Goal: Task Accomplishment & Management: Complete application form

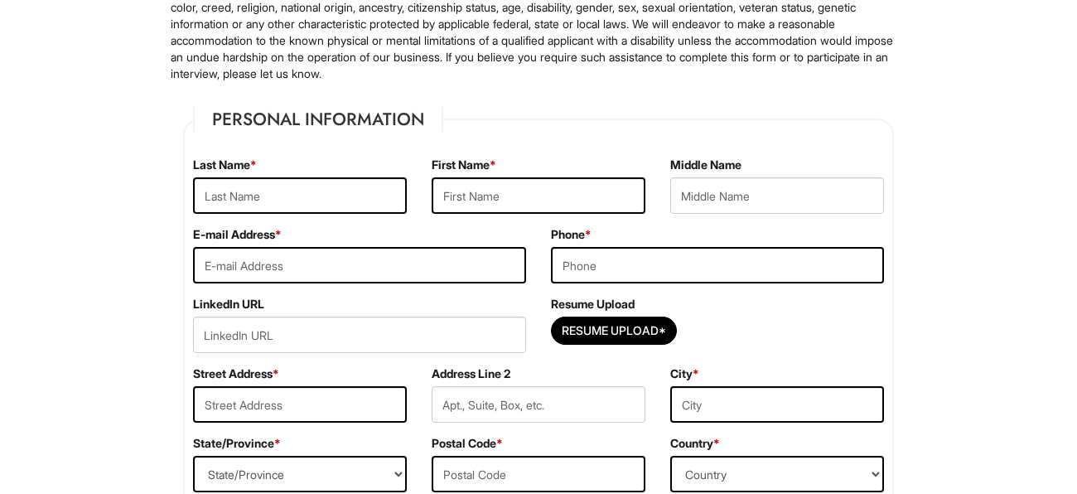
scroll to position [174, 0]
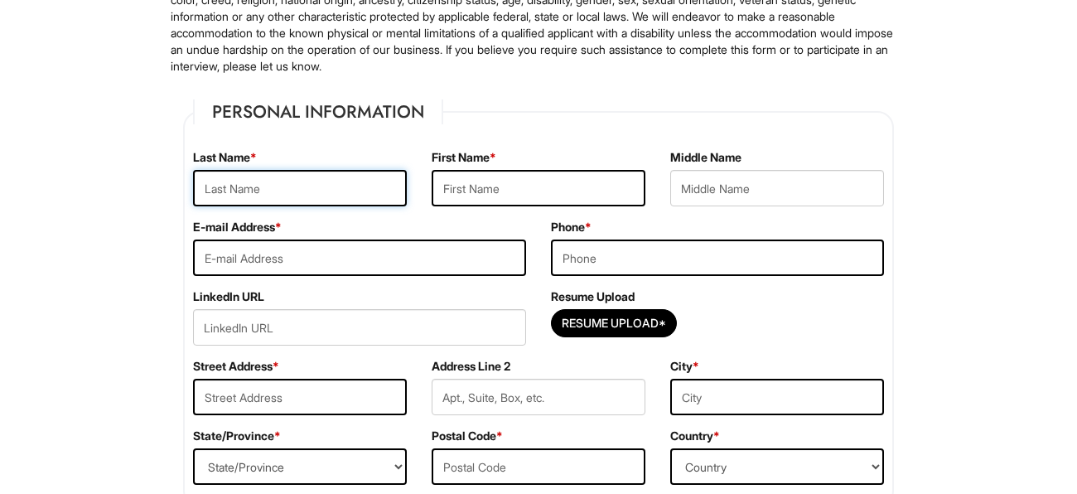
click at [354, 186] on input "text" at bounding box center [300, 188] width 214 height 36
type input "Trevino"
click at [503, 170] on input "text" at bounding box center [539, 188] width 214 height 36
type input "Marvella"
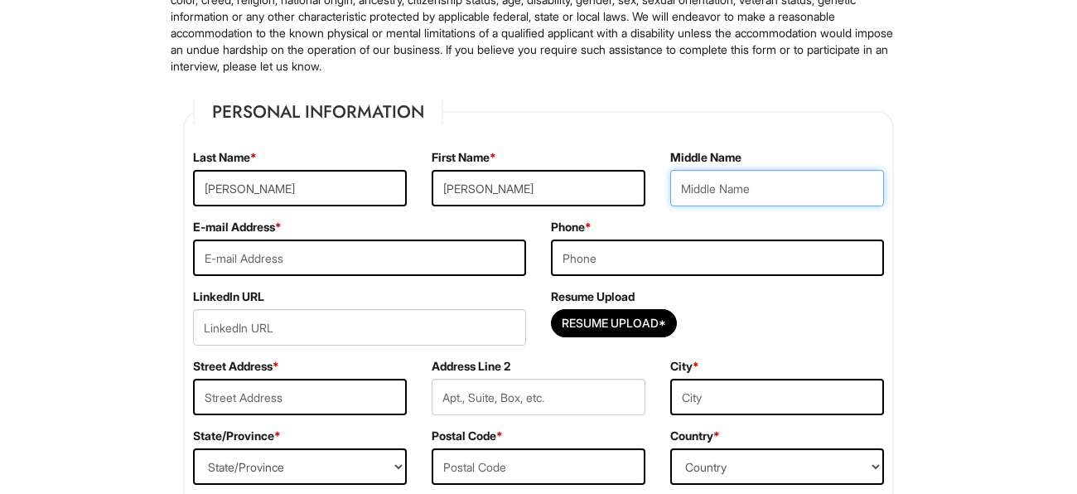
click at [699, 187] on input "text" at bounding box center [777, 188] width 214 height 36
type input "Ortega"
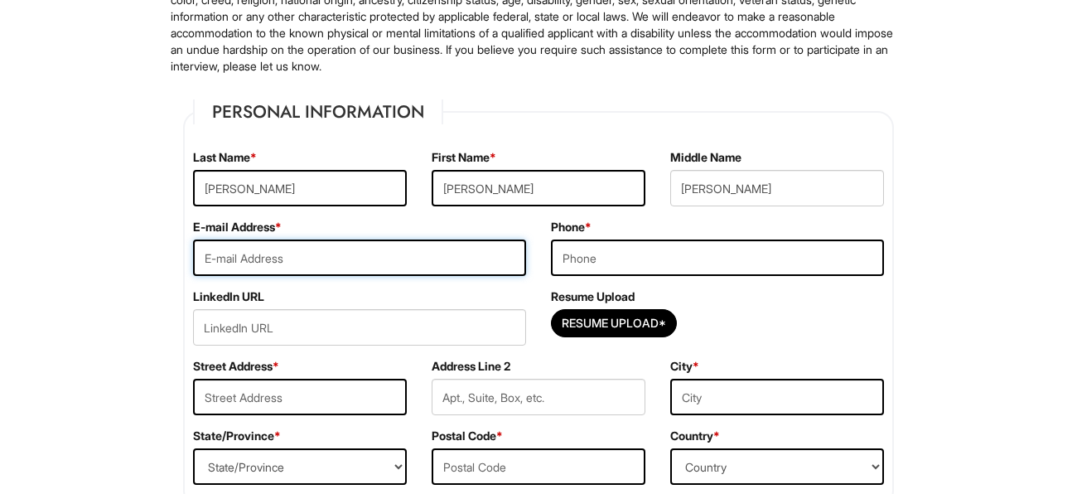
click at [306, 262] on input "email" at bounding box center [359, 258] width 333 height 36
type input "marvella_trevino1975@yahoo.com"
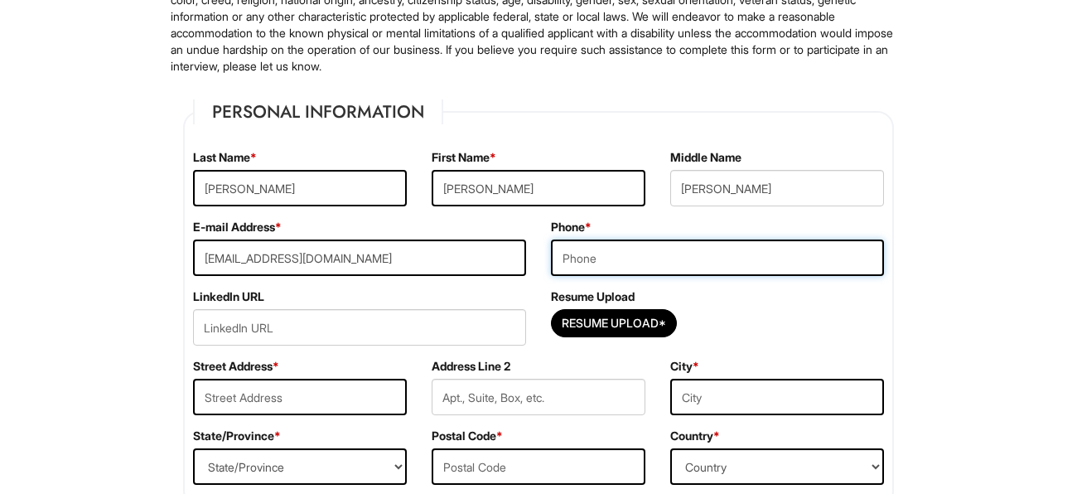
click at [622, 254] on input "tel" at bounding box center [717, 258] width 333 height 36
type input "2107194120"
click at [211, 409] on input "text" at bounding box center [300, 397] width 214 height 36
type input "204 E Nottingham Dr"
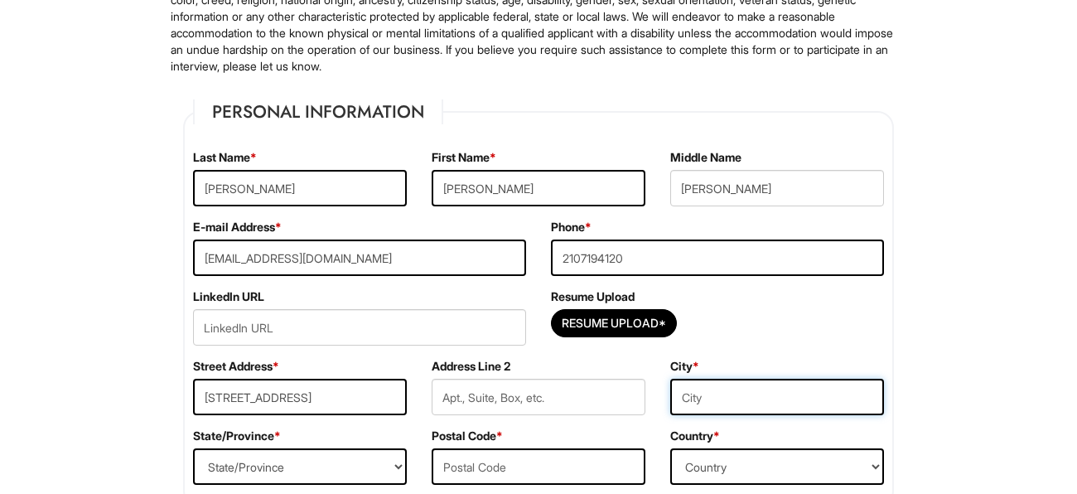
click at [700, 399] on input "text" at bounding box center [777, 397] width 214 height 36
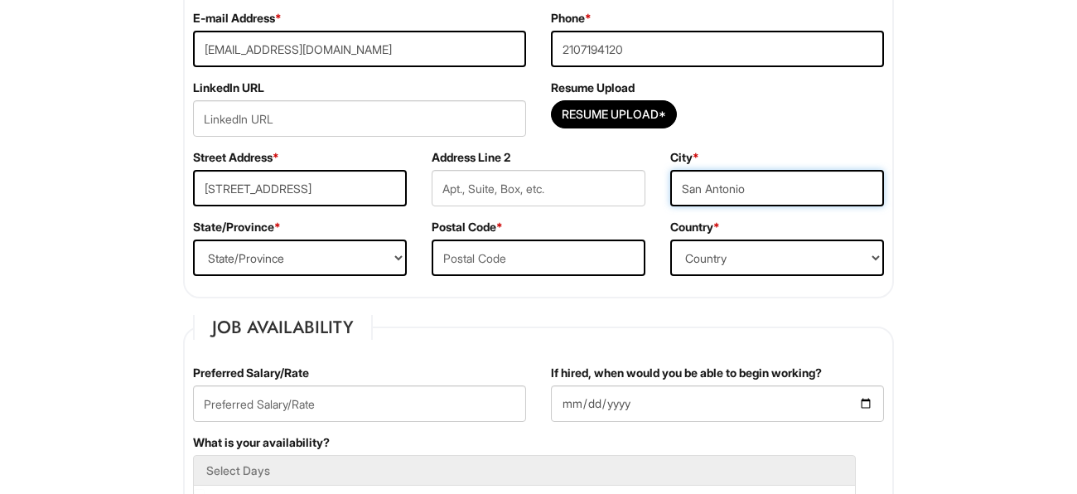
scroll to position [389, 0]
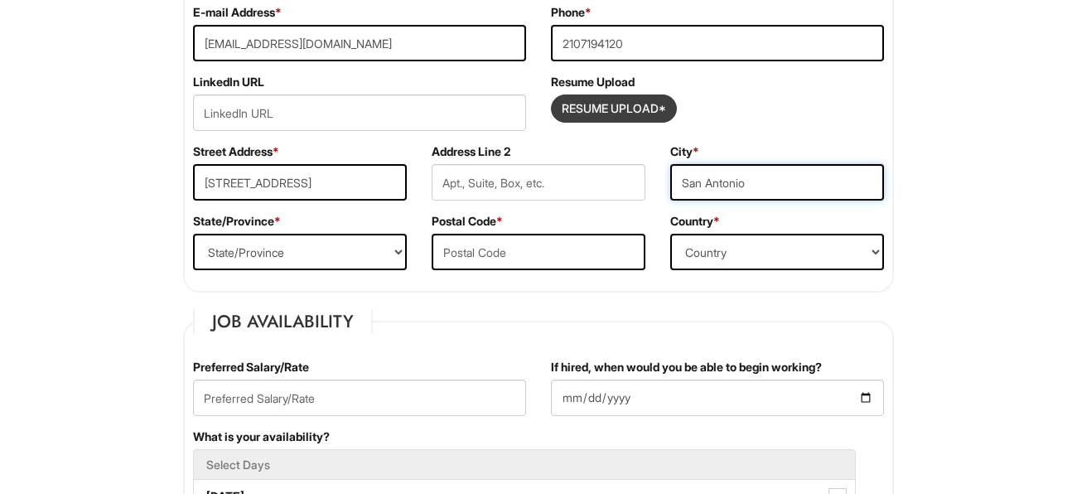
type input "San Antonio"
click at [577, 106] on input "Resume Upload*" at bounding box center [614, 108] width 124 height 27
type input "C:\fakepath\Resume.pdf"
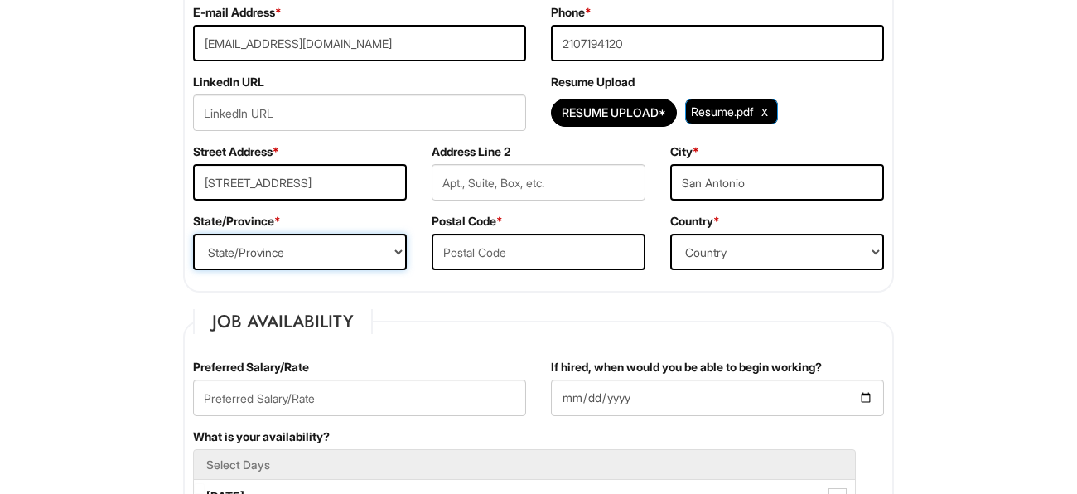
click at [314, 243] on select "State/Province ALABAMA ALASKA ARIZONA ARKANSAS CALIFORNIA COLORADO CONNECTICUT …" at bounding box center [300, 252] width 214 height 36
click at [278, 254] on select "State/Province ALABAMA ALASKA ARIZONA ARKANSAS CALIFORNIA COLORADO CONNECTICUT …" at bounding box center [300, 252] width 214 height 36
select select "TX"
click at [501, 259] on input "text" at bounding box center [539, 252] width 214 height 36
type input "78209"
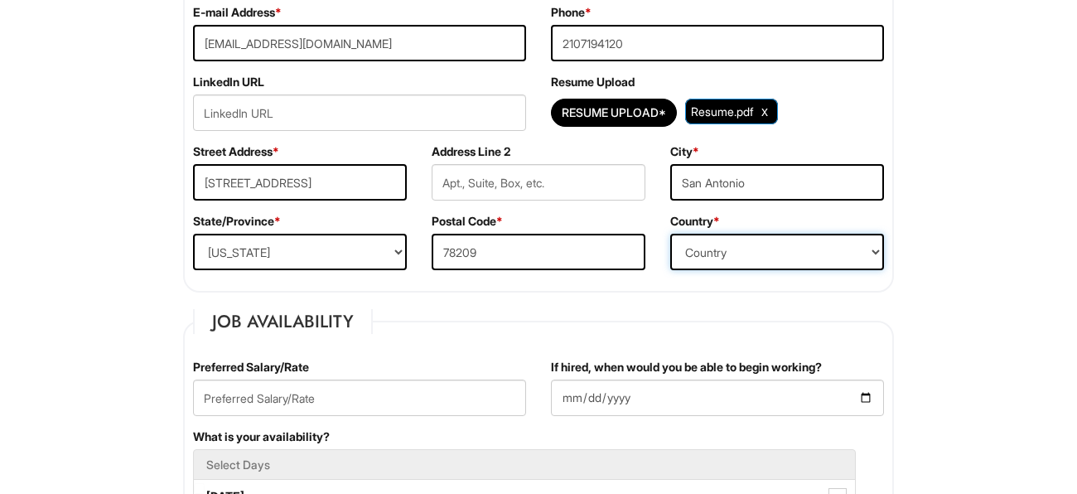
click at [787, 257] on select "Country Afghanistan Albania Algeria American Samoa Andorra Angola Anguilla Anta…" at bounding box center [777, 252] width 214 height 36
select select "United States of America"
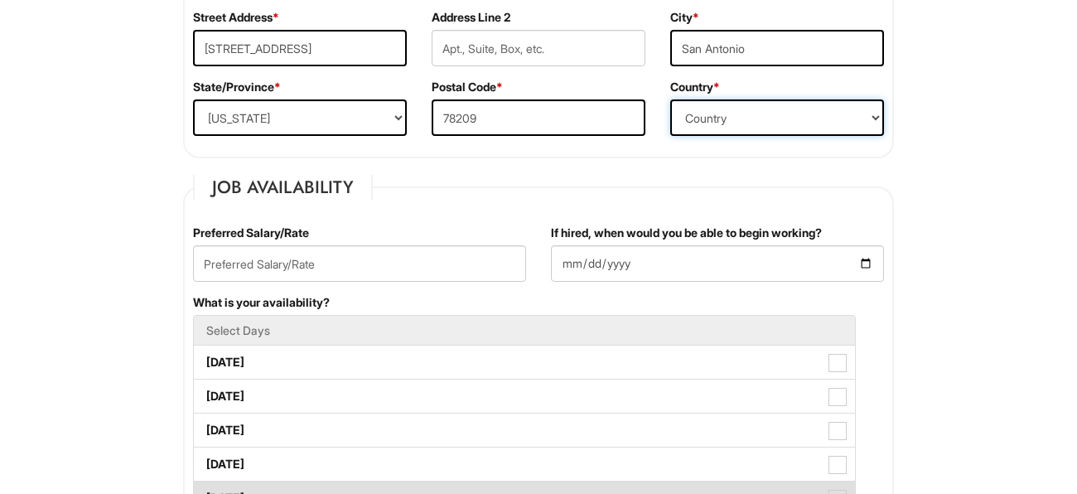
scroll to position [690, 0]
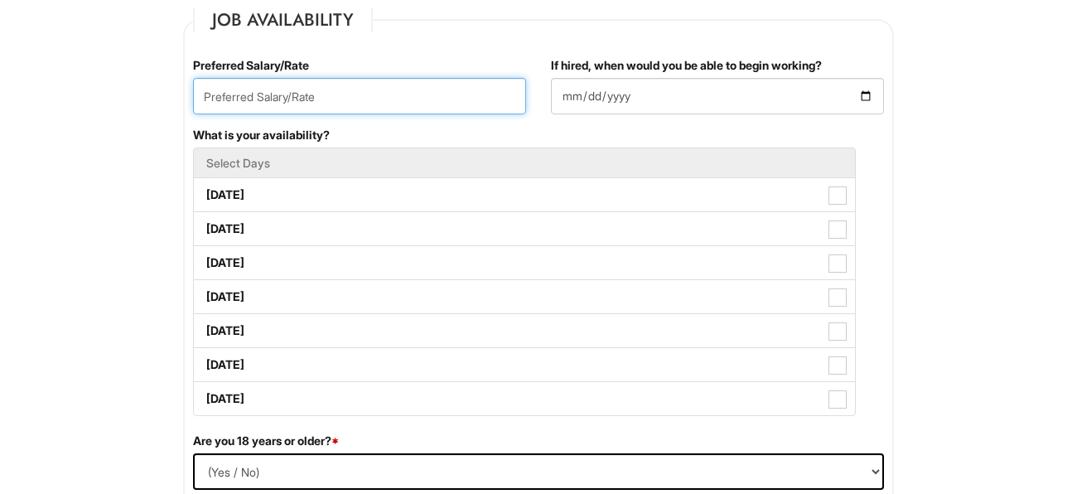
click at [377, 96] on input "text" at bounding box center [359, 96] width 333 height 36
type input "$18.00 hourly"
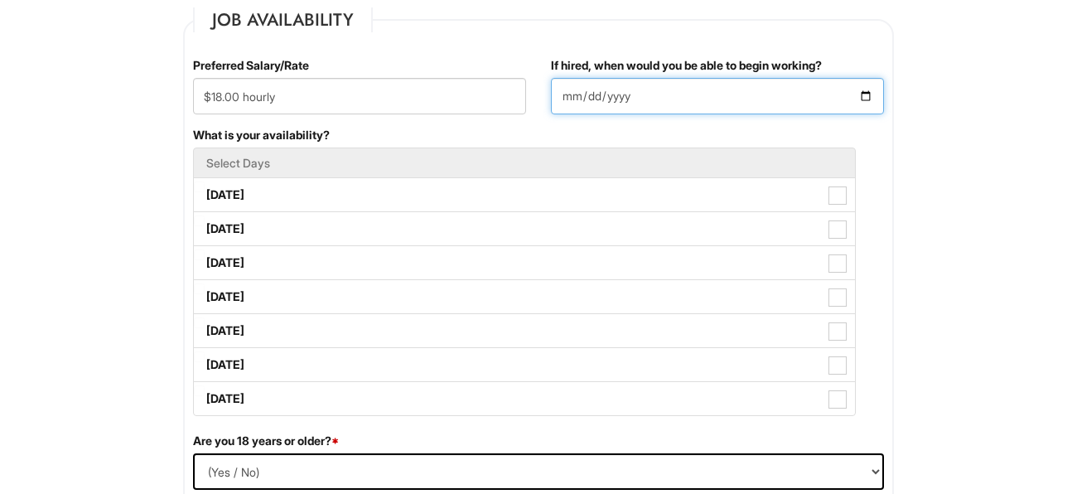
click at [871, 95] on input "If hired, when would you be able to begin working?" at bounding box center [717, 96] width 333 height 36
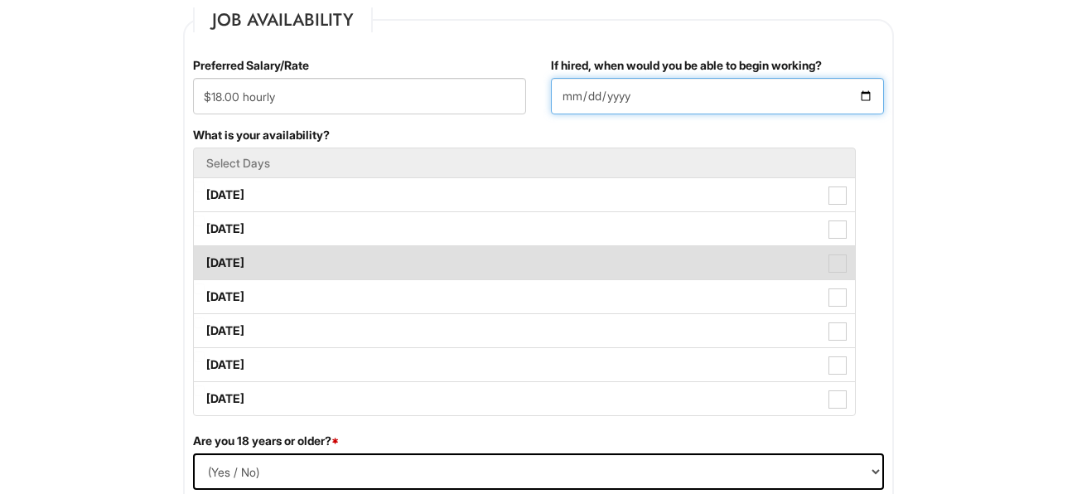
type input "2025-08-18"
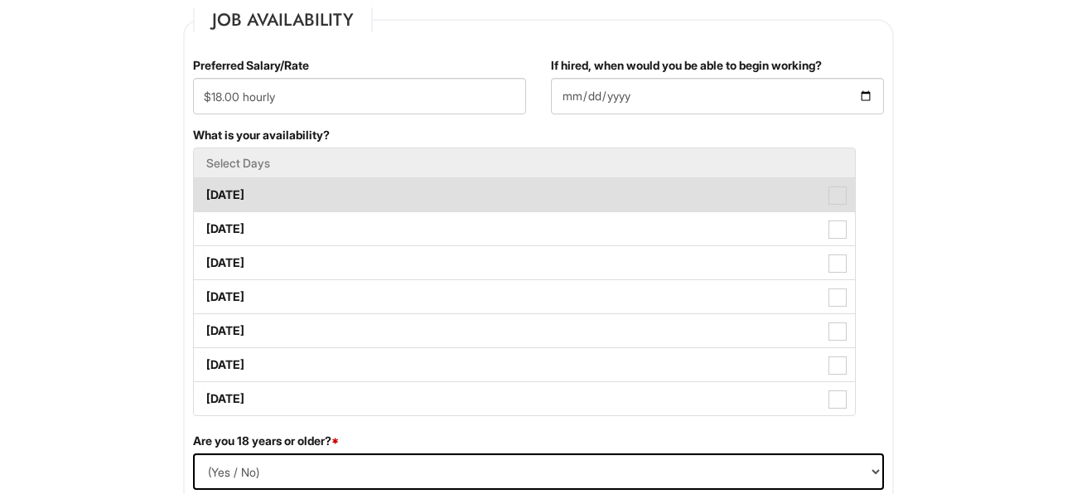
click at [259, 197] on label "Monday" at bounding box center [524, 194] width 661 height 33
click at [205, 192] on Available_Monday "Monday" at bounding box center [199, 186] width 11 height 11
checkbox Available_Monday "true"
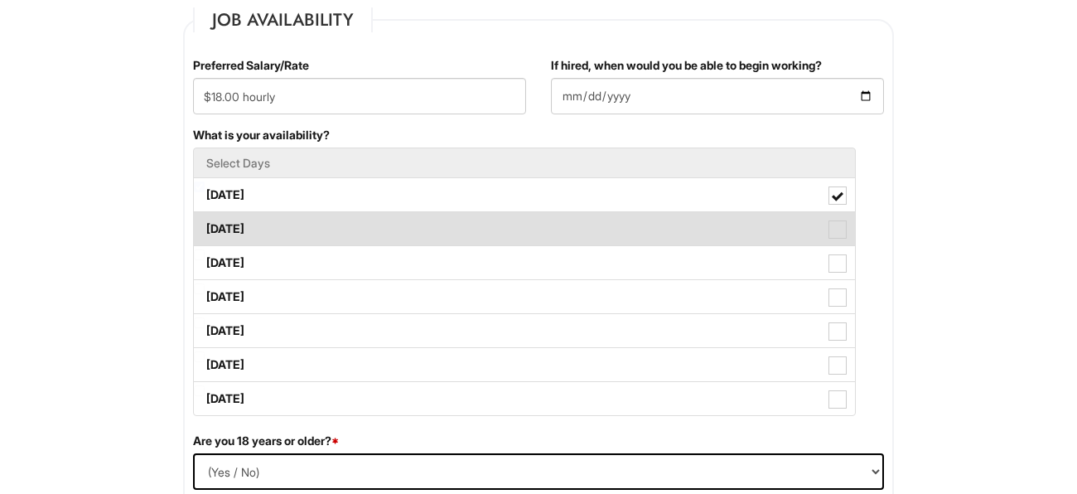
click at [274, 235] on label "Tuesday" at bounding box center [524, 228] width 661 height 33
click at [205, 226] on Available_Tuesday "Tuesday" at bounding box center [199, 220] width 11 height 11
checkbox Available_Tuesday "true"
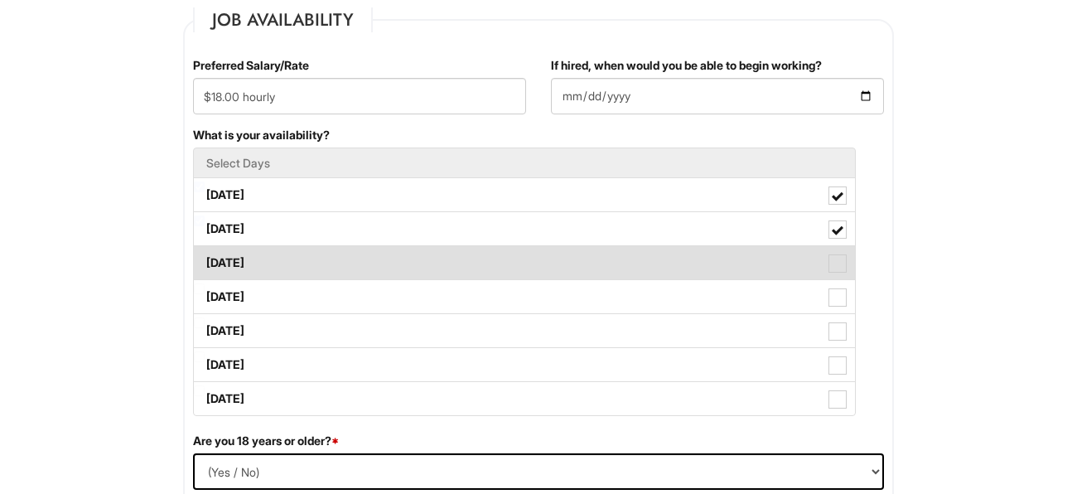
click at [277, 264] on label "Wednesday" at bounding box center [524, 262] width 661 height 33
click at [205, 260] on Available_Wednesday "Wednesday" at bounding box center [199, 254] width 11 height 11
checkbox Available_Wednesday "true"
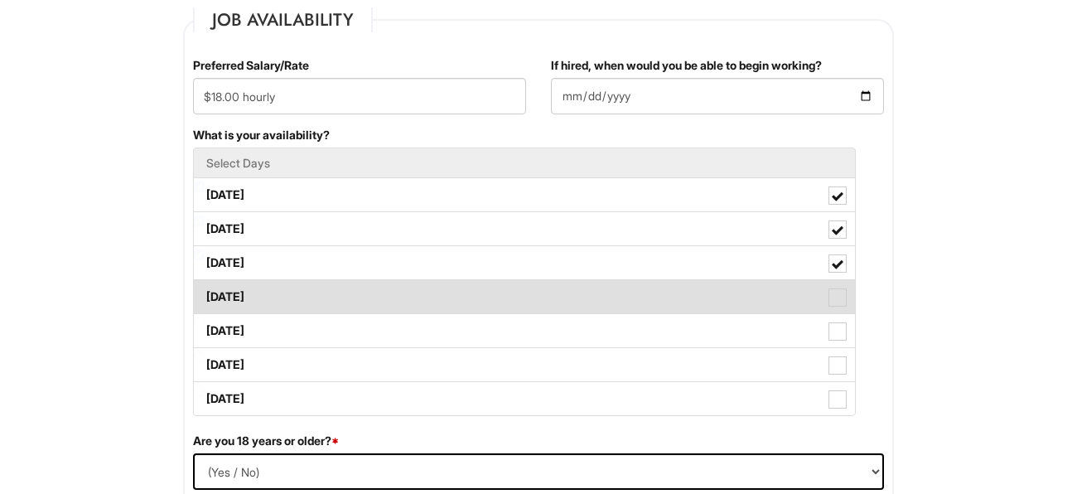
click at [283, 299] on label "Thursday" at bounding box center [524, 296] width 661 height 33
click at [205, 294] on Available_Thursday "Thursday" at bounding box center [199, 288] width 11 height 11
checkbox Available_Thursday "true"
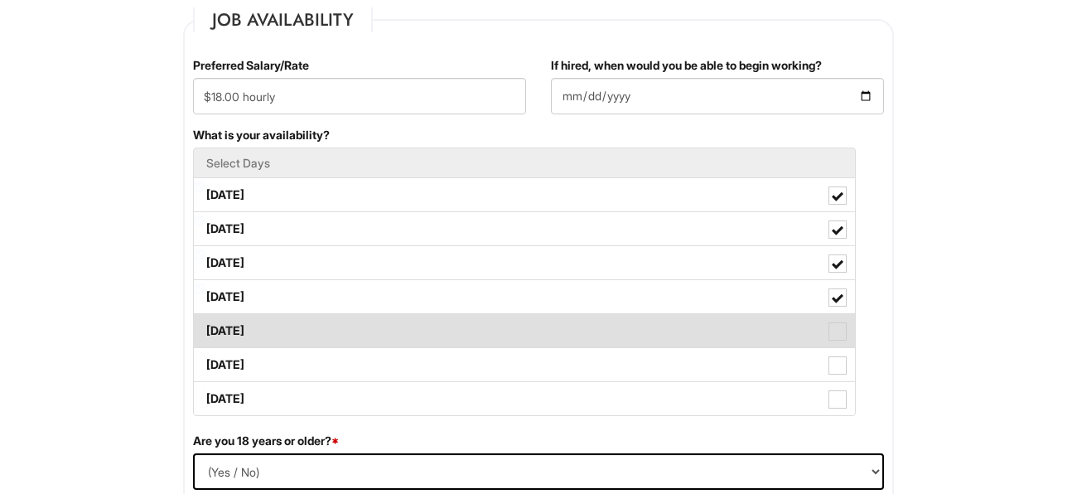
click at [275, 332] on label "Friday" at bounding box center [524, 330] width 661 height 33
click at [205, 328] on Available_Friday "Friday" at bounding box center [199, 322] width 11 height 11
checkbox Available_Friday "true"
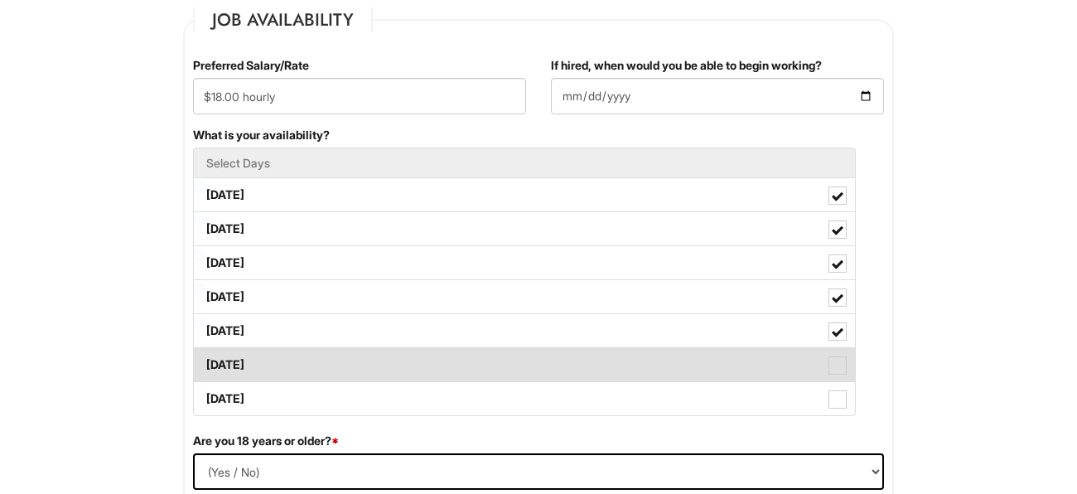
click at [278, 369] on label "Saturday" at bounding box center [524, 364] width 661 height 33
click at [205, 362] on Available_Saturday "Saturday" at bounding box center [199, 356] width 11 height 11
checkbox Available_Saturday "true"
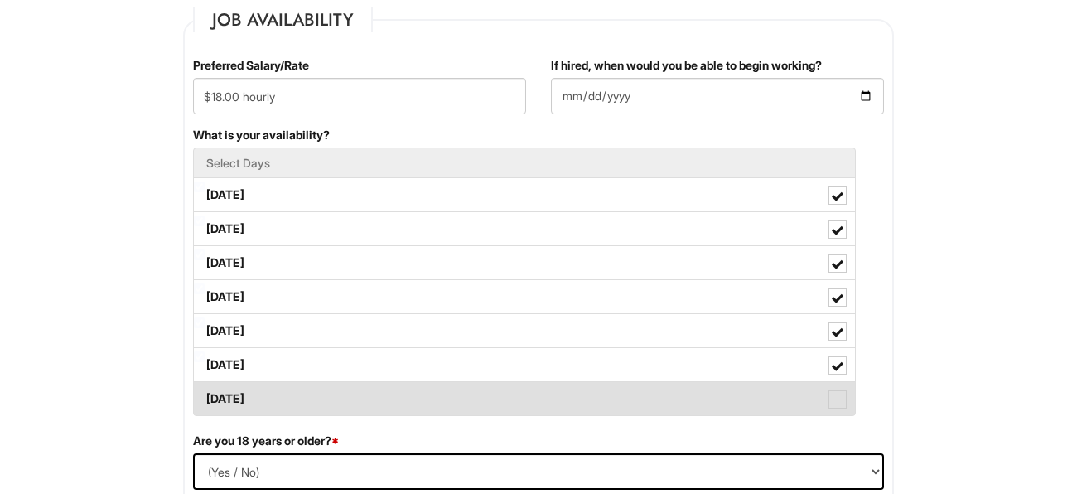
click at [262, 406] on label "Sunday" at bounding box center [524, 398] width 661 height 33
click at [205, 396] on Available_Sunday "Sunday" at bounding box center [199, 390] width 11 height 11
checkbox Available_Sunday "true"
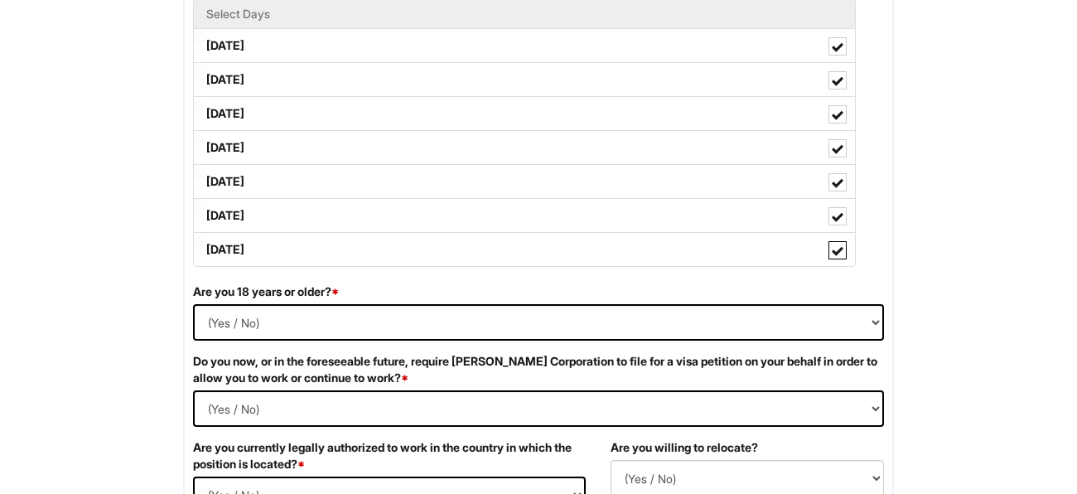
scroll to position [910, 0]
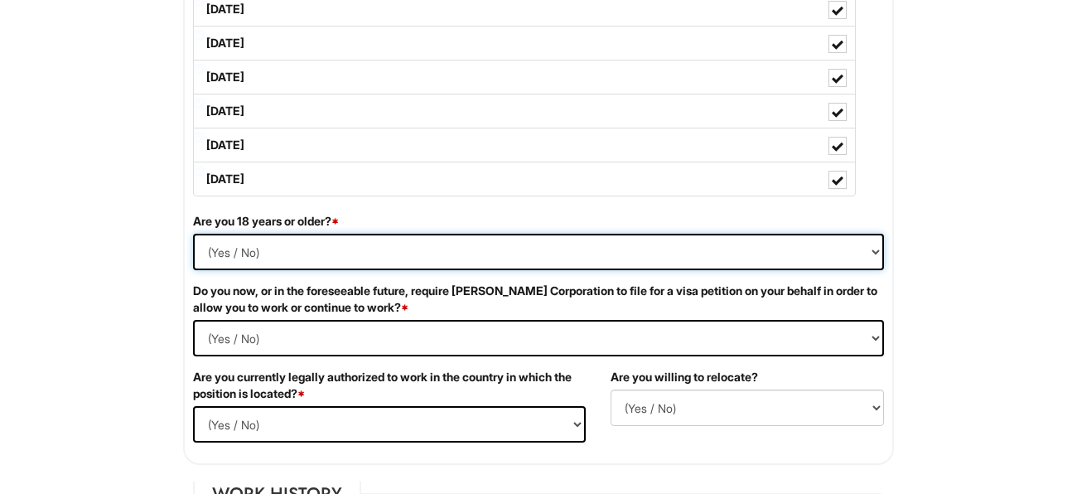
click at [235, 249] on select "(Yes / No) Yes No" at bounding box center [538, 252] width 691 height 36
select select "Yes"
click at [193, 234] on select "(Yes / No) Yes No" at bounding box center [538, 252] width 691 height 36
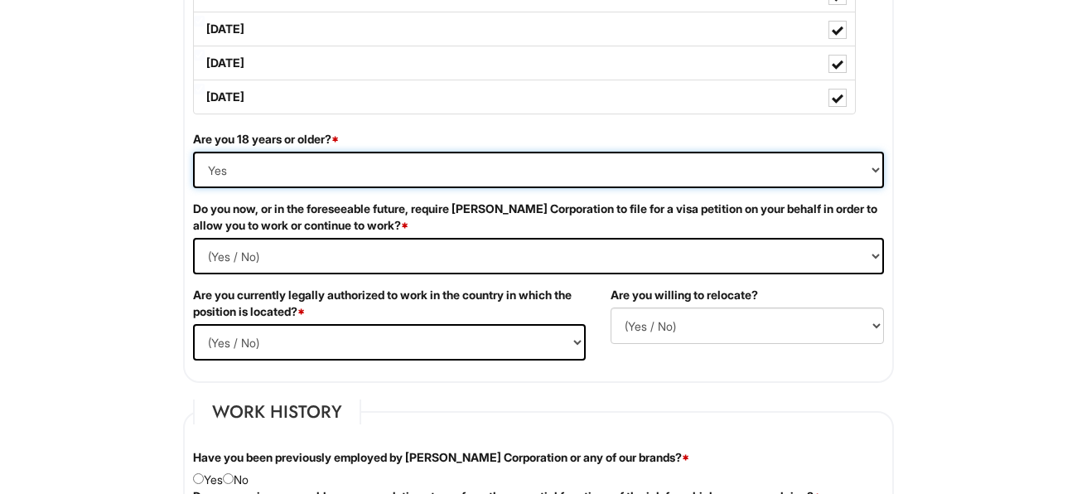
scroll to position [1002, 0]
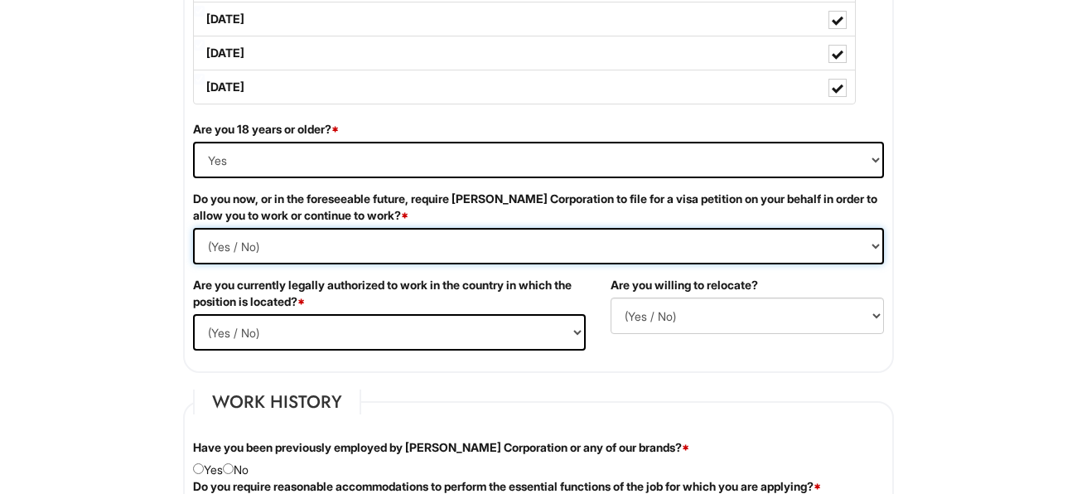
click at [240, 249] on Required "(Yes / No) Yes No" at bounding box center [538, 246] width 691 height 36
select Required "No"
click at [193, 228] on Required "(Yes / No) Yes No" at bounding box center [538, 246] width 691 height 36
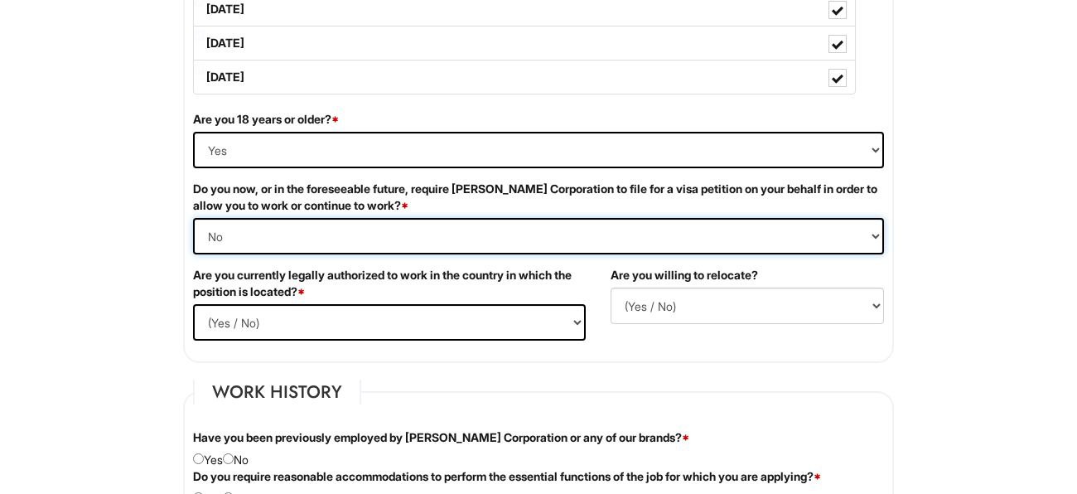
scroll to position [1019, 0]
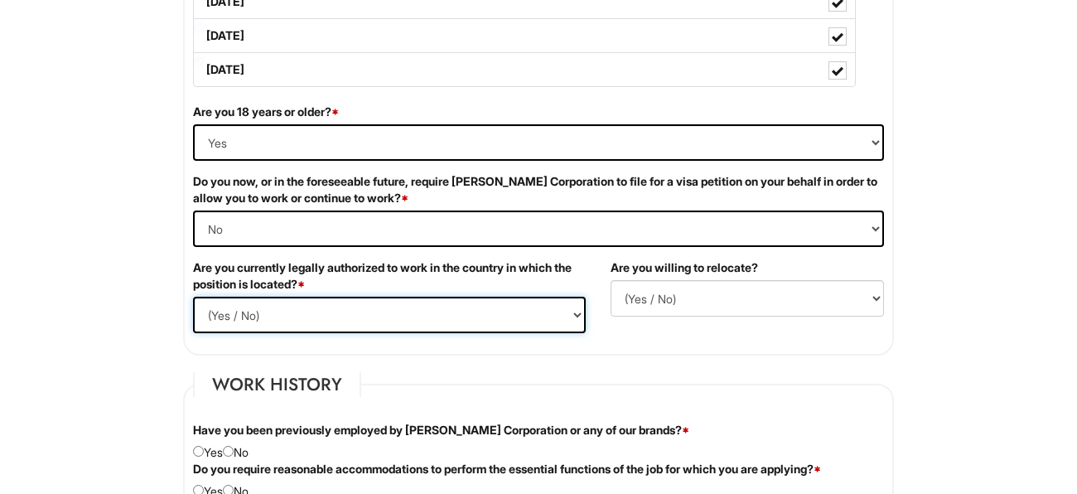
click at [254, 317] on select "(Yes / No) Yes No" at bounding box center [389, 315] width 393 height 36
select select "Yes"
click at [193, 297] on select "(Yes / No) Yes No" at bounding box center [389, 315] width 393 height 36
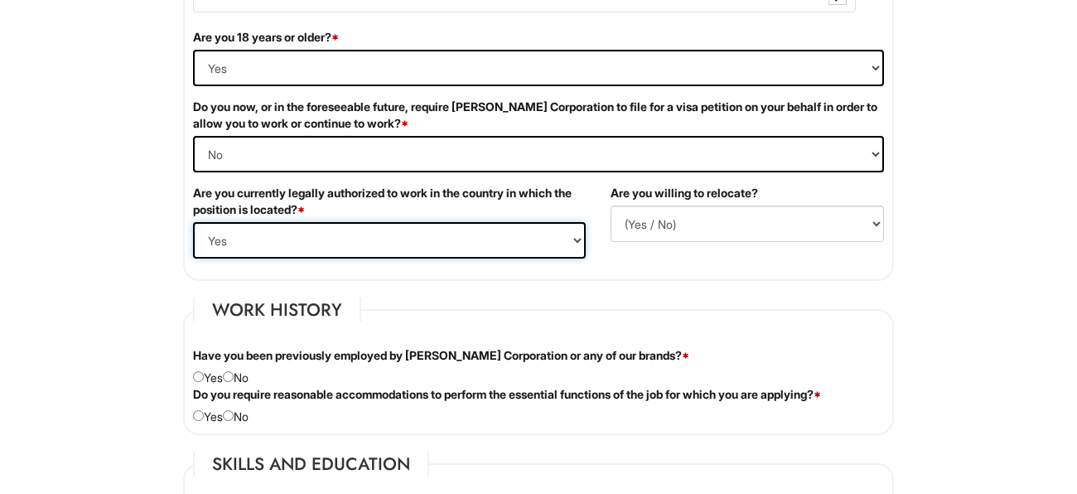
scroll to position [1106, 0]
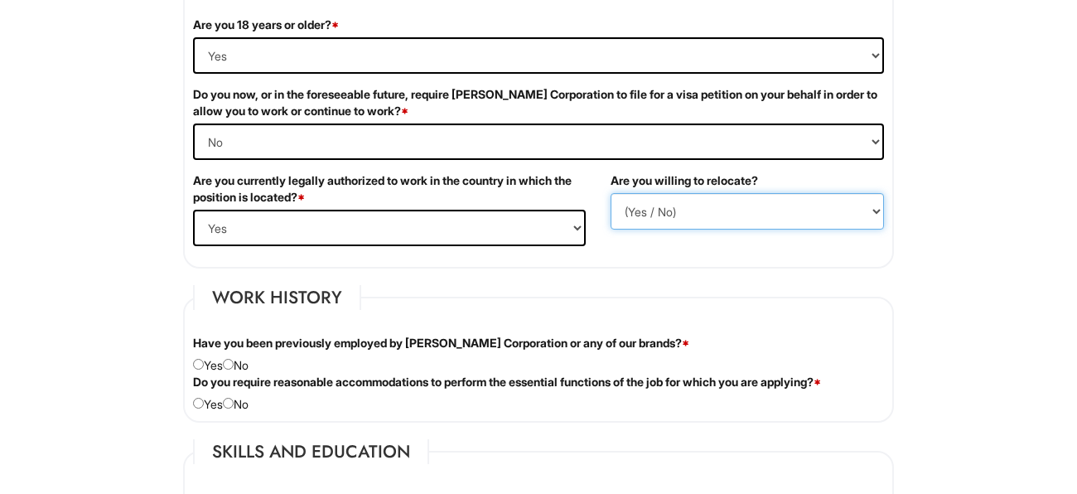
click at [644, 200] on select "(Yes / No) No Yes" at bounding box center [747, 211] width 273 height 36
select select "Y"
click at [611, 193] on select "(Yes / No) No Yes" at bounding box center [747, 211] width 273 height 36
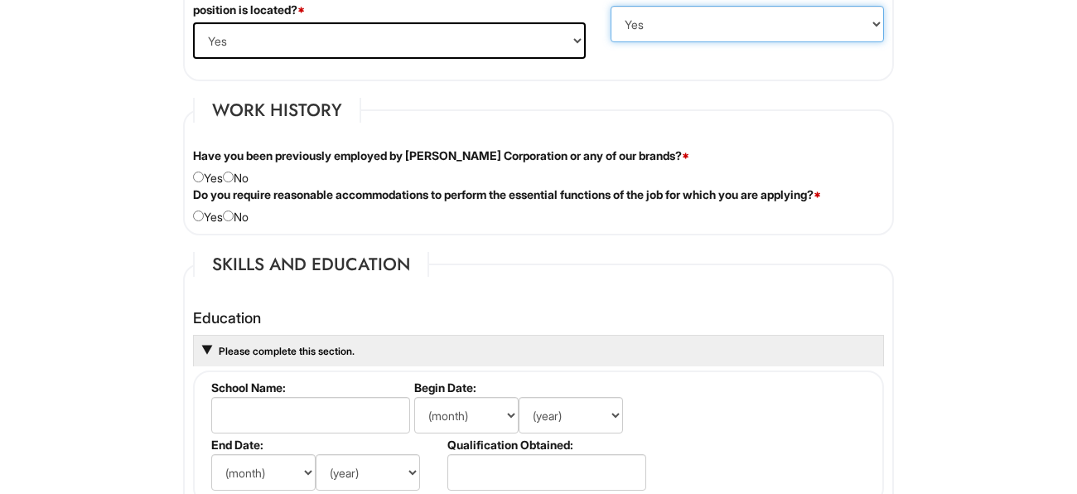
scroll to position [1299, 0]
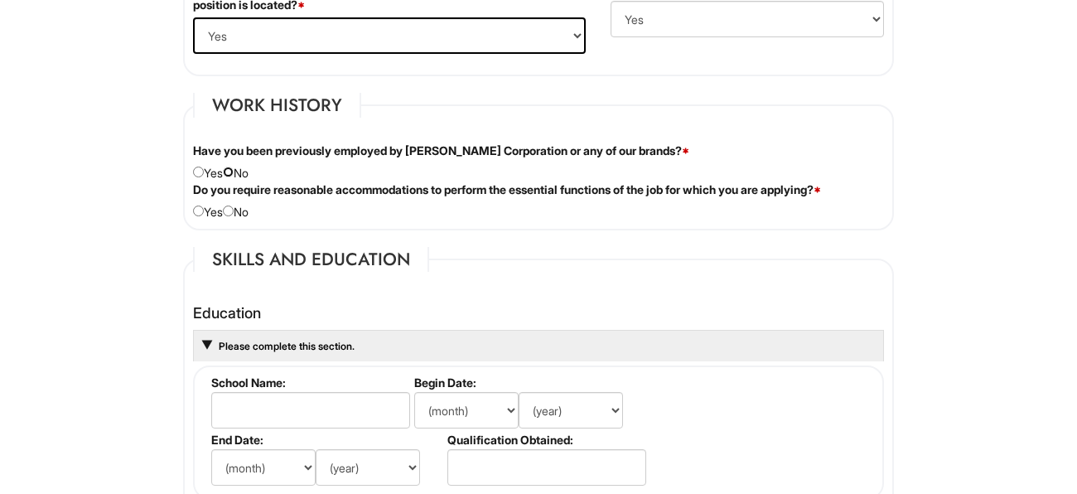
click at [234, 170] on input "radio" at bounding box center [228, 172] width 11 height 11
radio input "true"
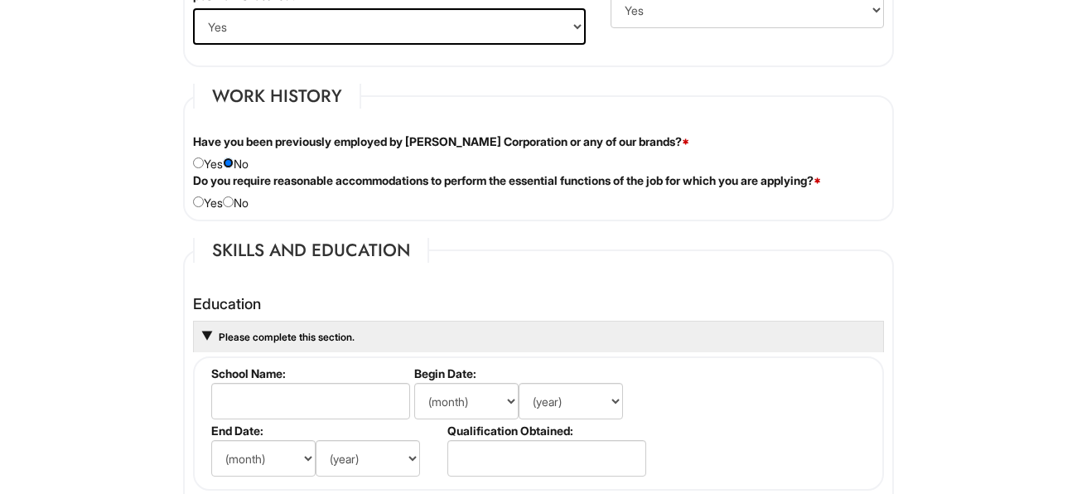
scroll to position [1316, 0]
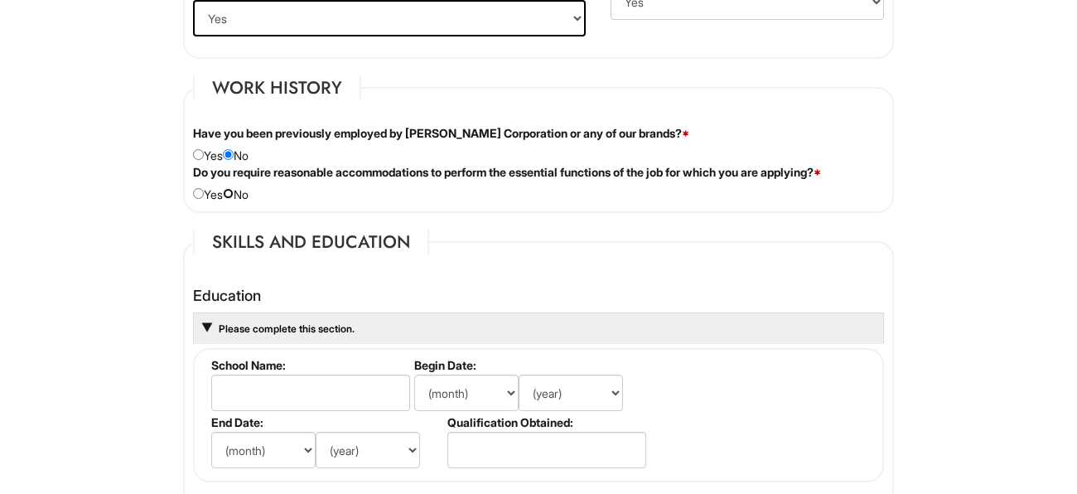
click at [234, 193] on input "radio" at bounding box center [228, 193] width 11 height 11
radio input "true"
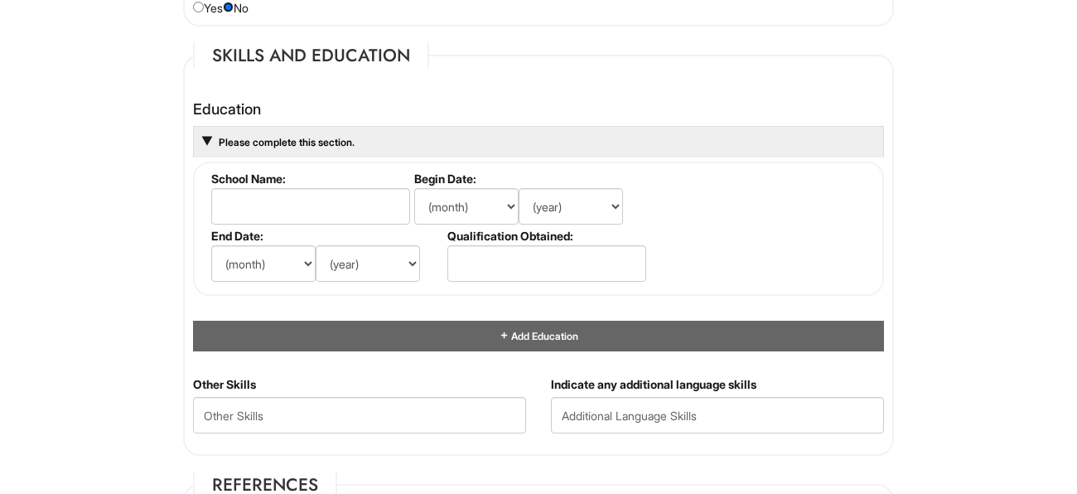
scroll to position [1504, 0]
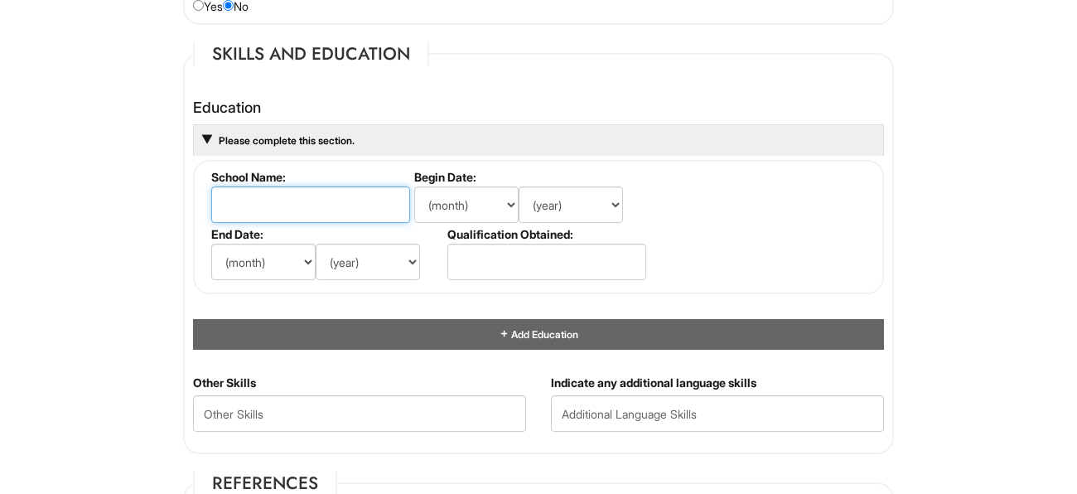
click at [270, 205] on input "text" at bounding box center [310, 204] width 199 height 36
type input "IADT"
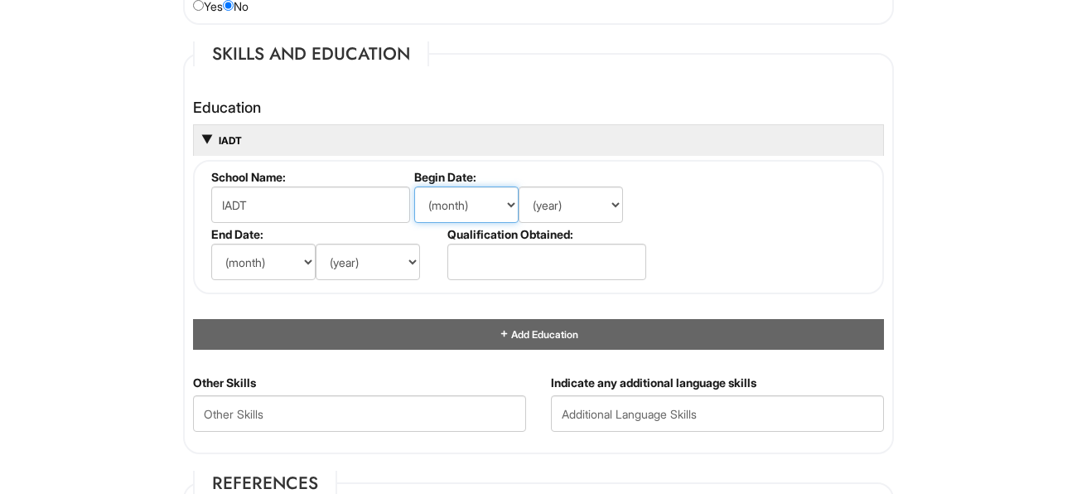
click at [510, 200] on select "(month) Jan Feb Mar Apr May Jun Jul Aug Sep Oct Nov Dec" at bounding box center [466, 204] width 104 height 36
click at [414, 186] on select "(month) Jan Feb Mar Apr May Jun Jul Aug Sep Oct Nov Dec" at bounding box center [466, 204] width 104 height 36
click at [612, 203] on select "(year) 2029 2028 2027 2026 2025 2024 2023 2022 2021 2020 2019 2018 2017 2016 20…" at bounding box center [571, 204] width 104 height 36
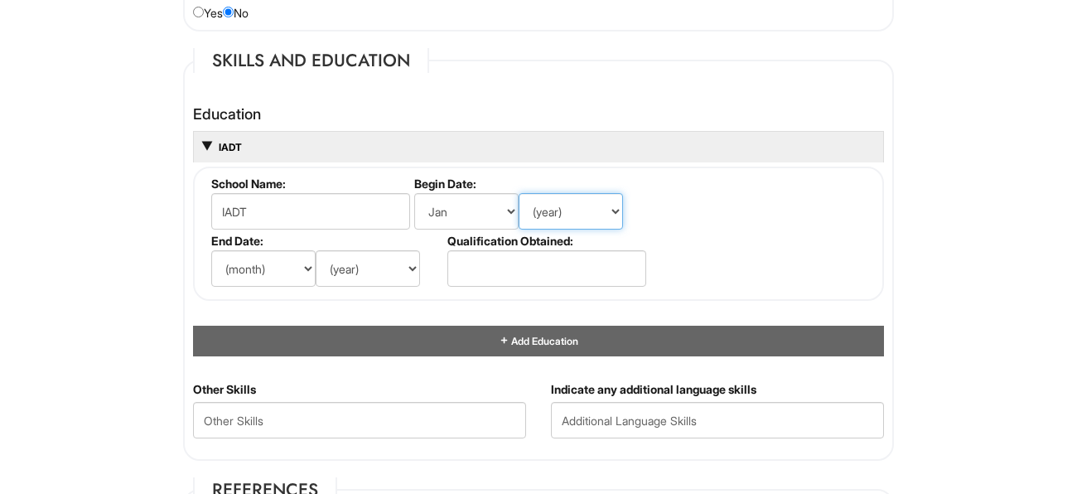
scroll to position [1497, 0]
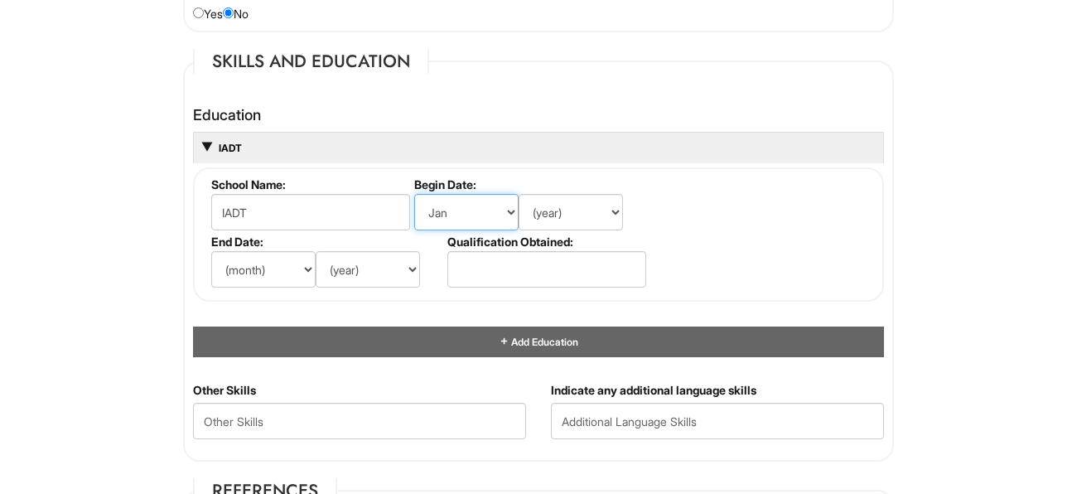
click at [506, 215] on select "(month) Jan Feb Mar Apr May Jun Jul Aug Sep Oct Nov Dec" at bounding box center [466, 212] width 104 height 36
select select "2"
click at [414, 194] on select "(month) Jan Feb Mar Apr May Jun Jul Aug Sep Oct Nov Dec" at bounding box center [466, 212] width 104 height 36
click at [612, 216] on select "(year) 2029 2028 2027 2026 2025 2024 2023 2022 2021 2020 2019 2018 2017 2016 20…" at bounding box center [571, 212] width 104 height 36
select select "2014"
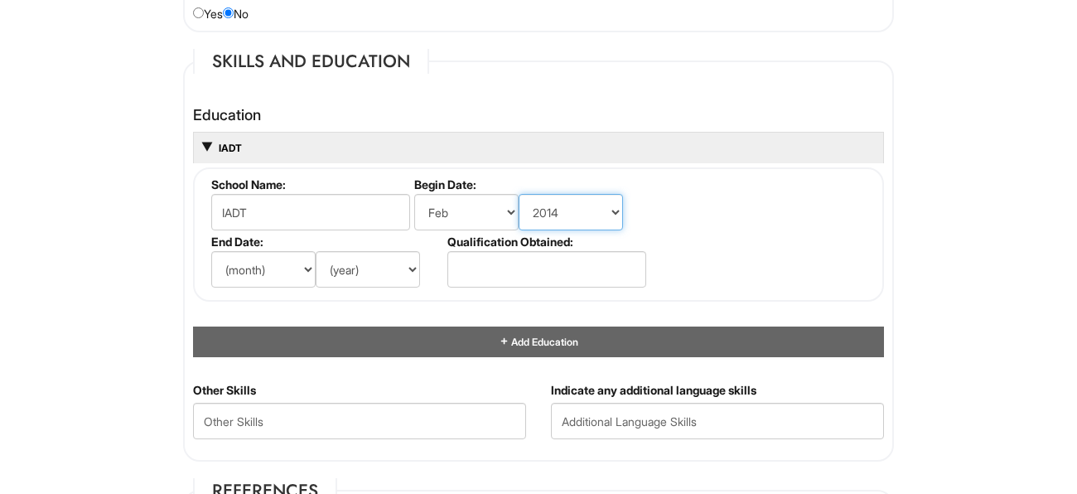
click at [519, 194] on select "(year) 2029 2028 2027 2026 2025 2024 2023 2022 2021 2020 2019 2018 2017 2016 20…" at bounding box center [571, 212] width 104 height 36
click at [302, 267] on select "(month) Jan Feb Mar Apr May Jun Jul Aug Sep Oct Nov Dec" at bounding box center [263, 269] width 104 height 36
click at [211, 251] on select "(month) Jan Feb Mar Apr May Jun Jul Aug Sep Oct Nov Dec" at bounding box center [263, 269] width 104 height 36
click at [304, 265] on select "(month) Jan Feb Mar Apr May Jun Jul Aug Sep Oct Nov Dec" at bounding box center [263, 269] width 104 height 36
select select "11"
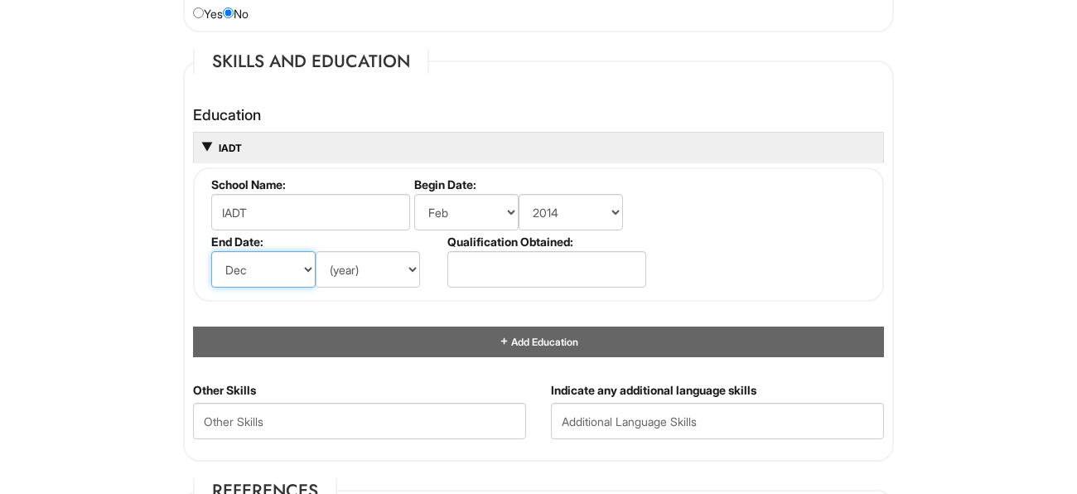
click at [211, 251] on select "(month) Jan Feb Mar Apr May Jun Jul Aug Sep Oct Nov Dec" at bounding box center [263, 269] width 104 height 36
click at [401, 269] on select "(year) 2029 2028 2027 2026 2025 2024 2023 2022 2021 2020 2019 2018 2017 2016 20…" at bounding box center [368, 269] width 104 height 36
select select "2015"
click at [316, 251] on select "(year) 2029 2028 2027 2026 2025 2024 2023 2022 2021 2020 2019 2018 2017 2016 20…" at bounding box center [368, 269] width 104 height 36
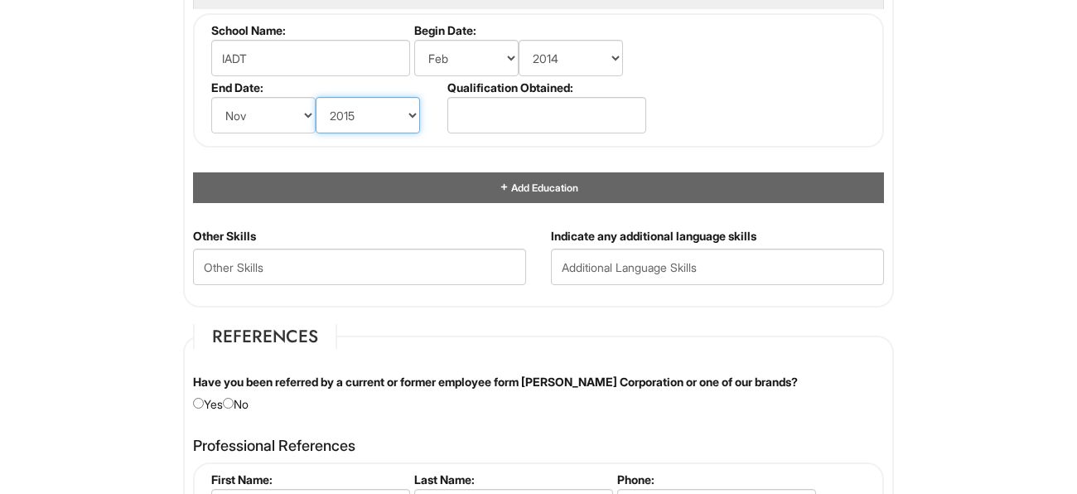
scroll to position [1653, 0]
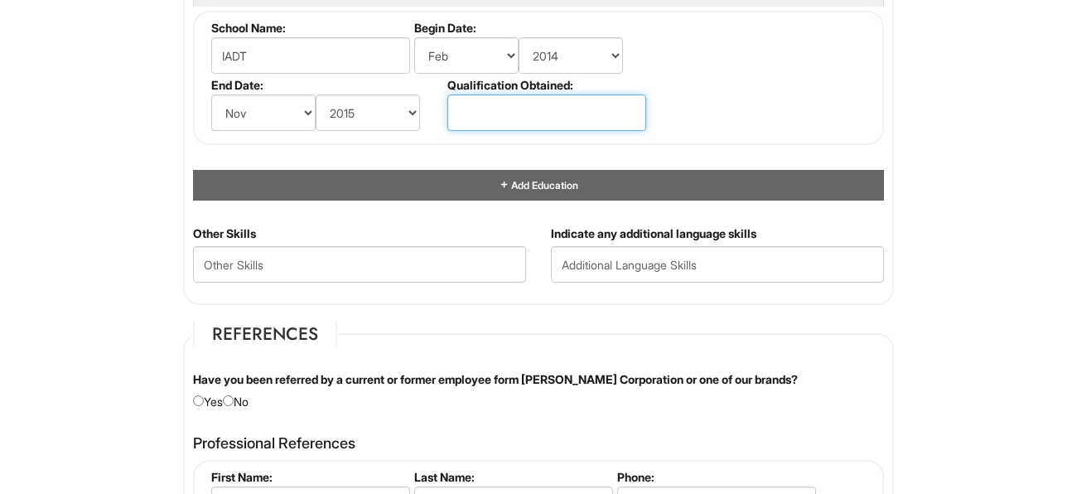
click at [528, 109] on input "text" at bounding box center [547, 112] width 199 height 36
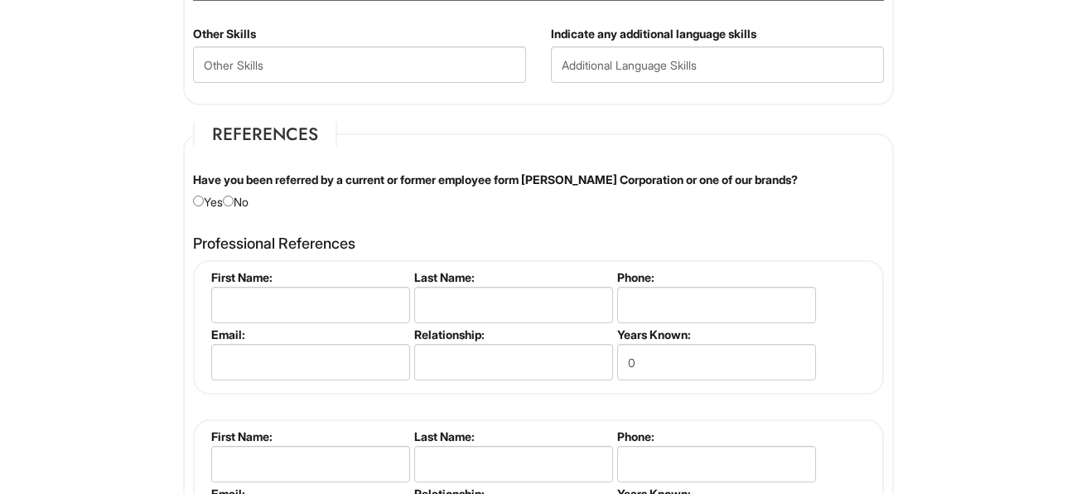
scroll to position [1875, 0]
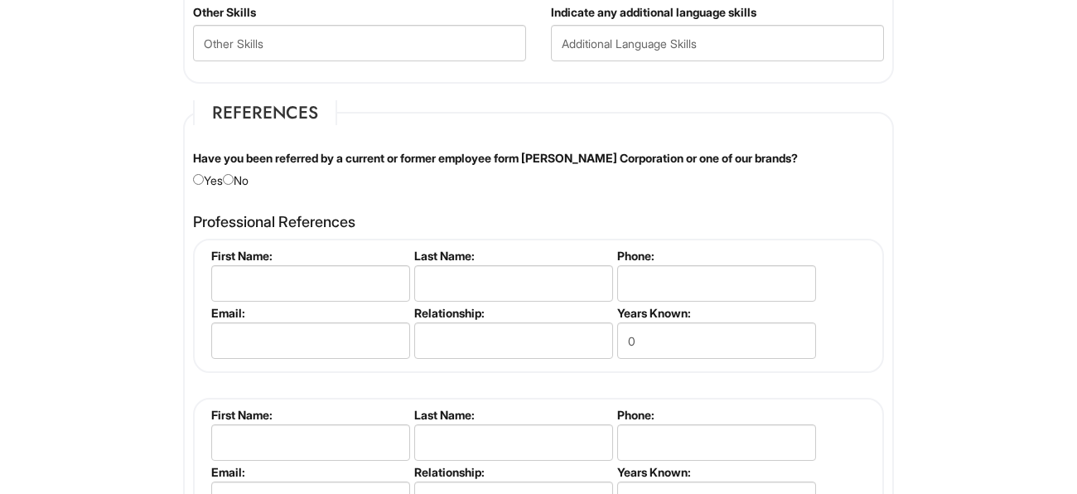
type input "AA"
click at [232, 177] on input "radio" at bounding box center [228, 179] width 11 height 11
radio input "true"
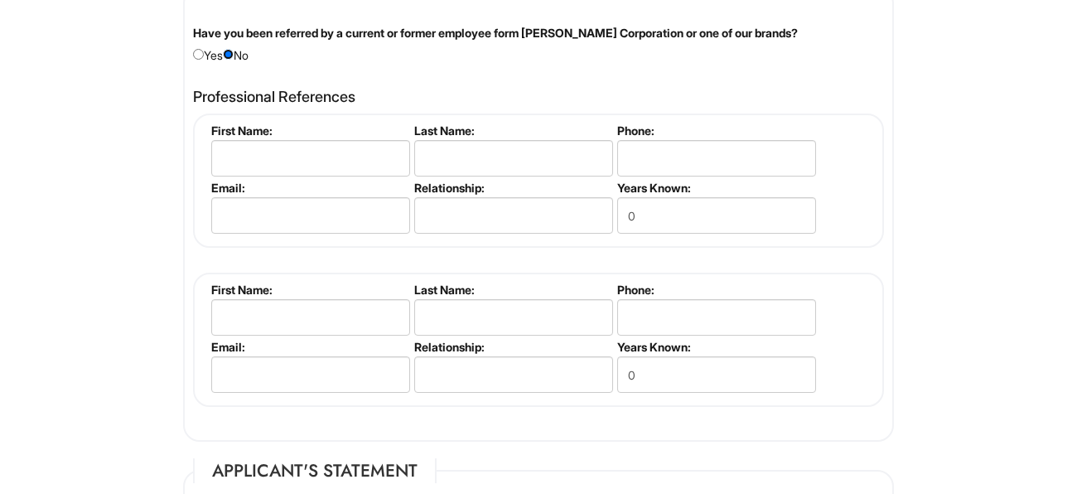
scroll to position [2001, 0]
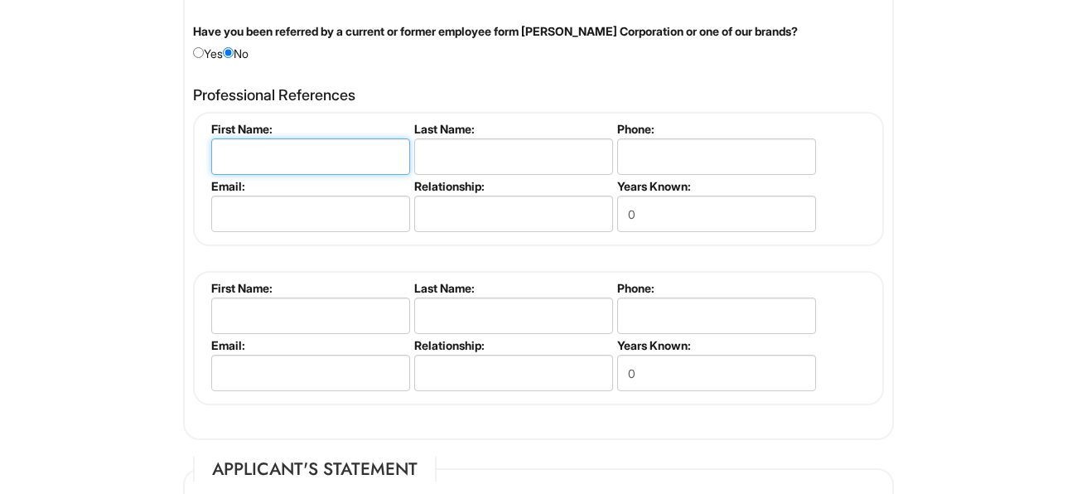
click at [238, 156] on input "text" at bounding box center [310, 156] width 199 height 36
type input "Adelle"
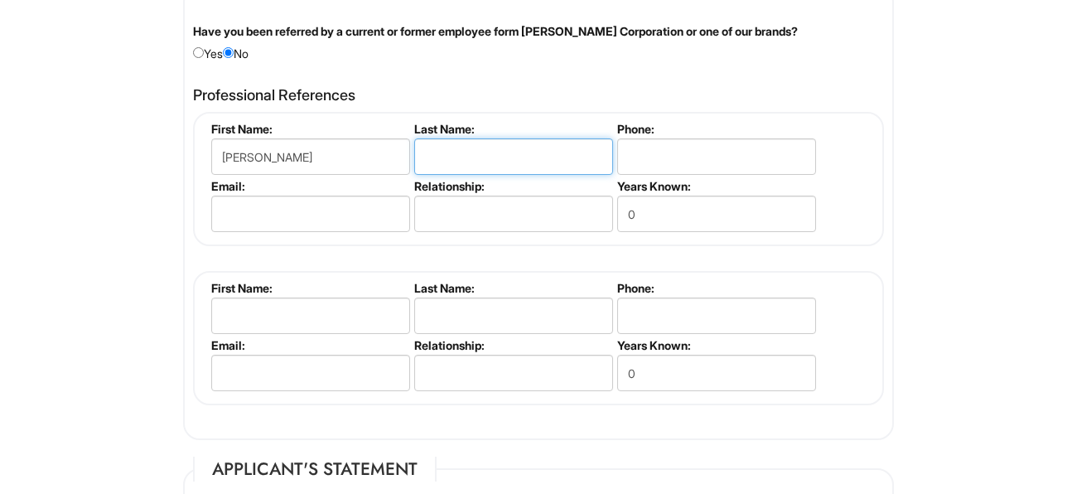
click at [454, 159] on input "text" at bounding box center [513, 156] width 199 height 36
type input "Hill-Williams"
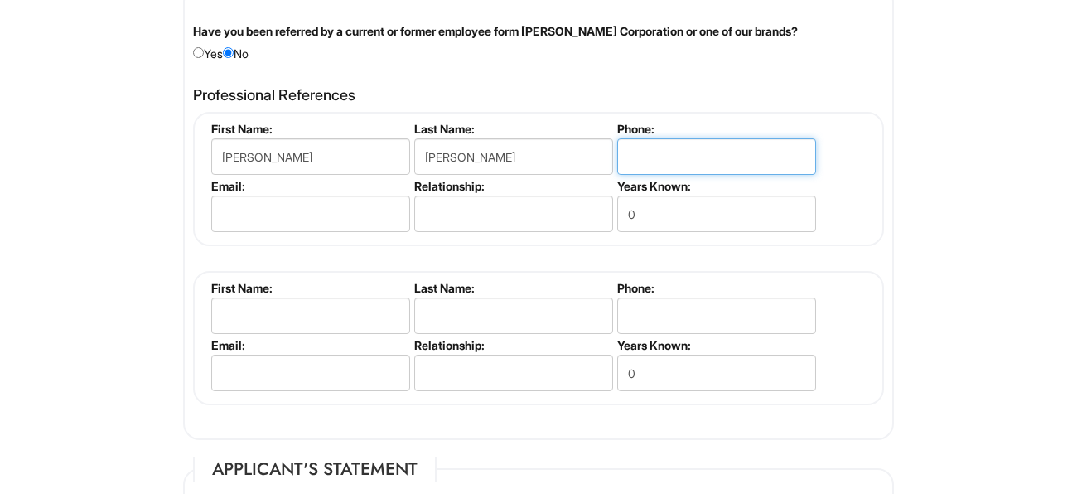
click at [642, 153] on input "tel" at bounding box center [716, 156] width 199 height 36
type input "6294318959"
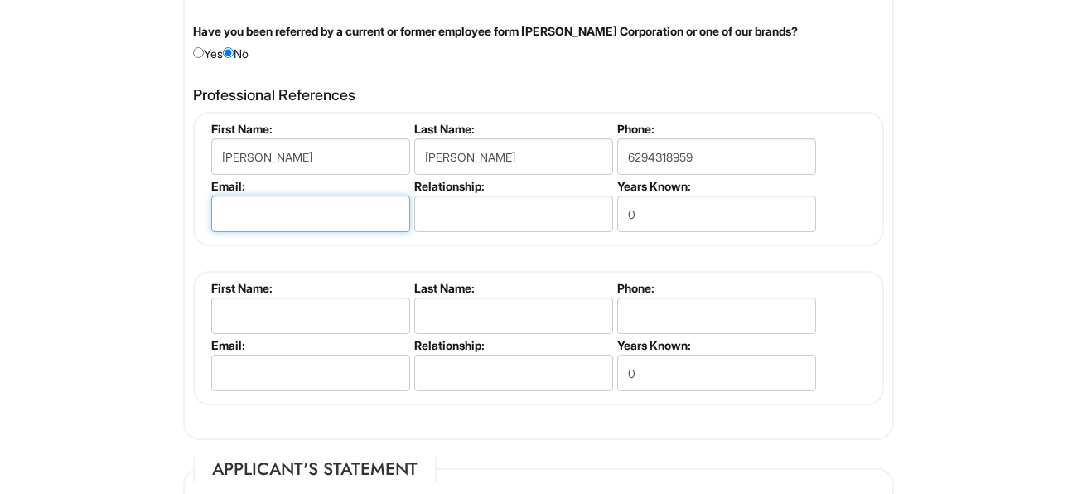
click at [337, 211] on input "email" at bounding box center [310, 214] width 199 height 36
type input "adelle.hill-williams@macys.com"
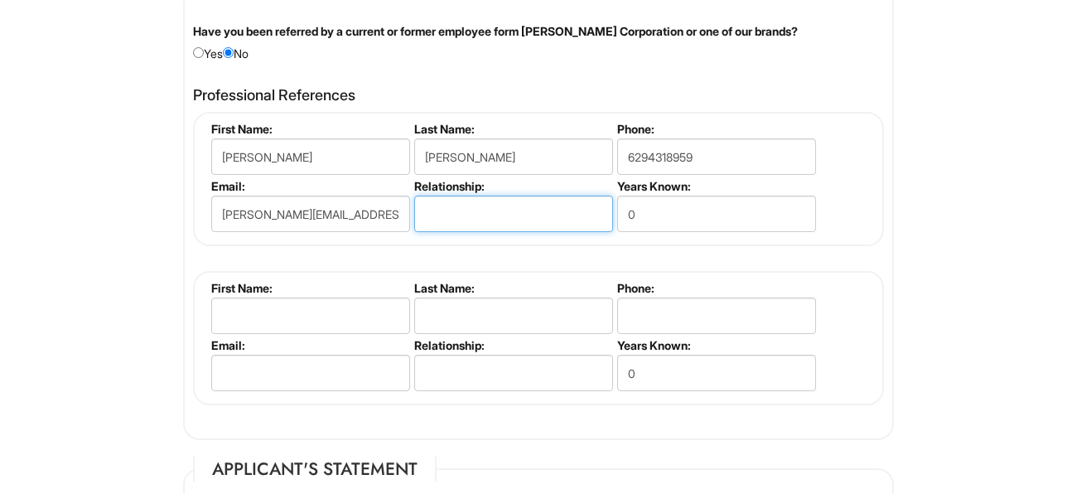
click at [488, 211] on input "text" at bounding box center [513, 214] width 199 height 36
type input "Former Field Director"
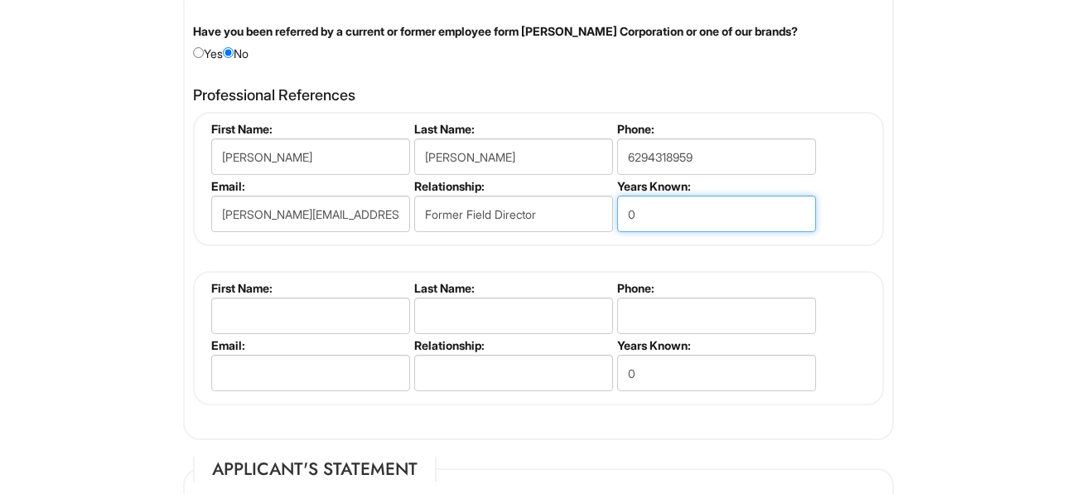
click at [683, 213] on input "0" at bounding box center [716, 214] width 199 height 36
type input "05"
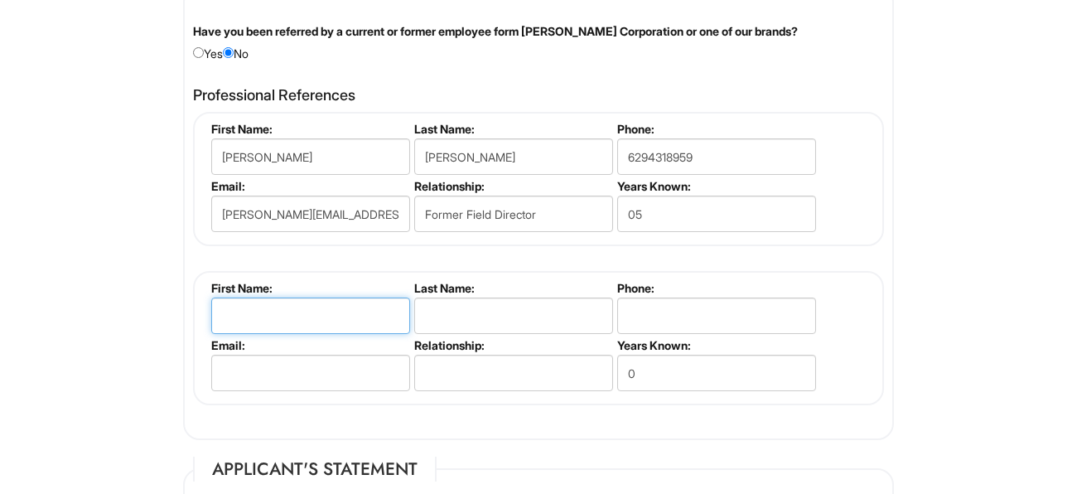
click at [263, 309] on input "text" at bounding box center [310, 316] width 199 height 36
type input "Valerie"
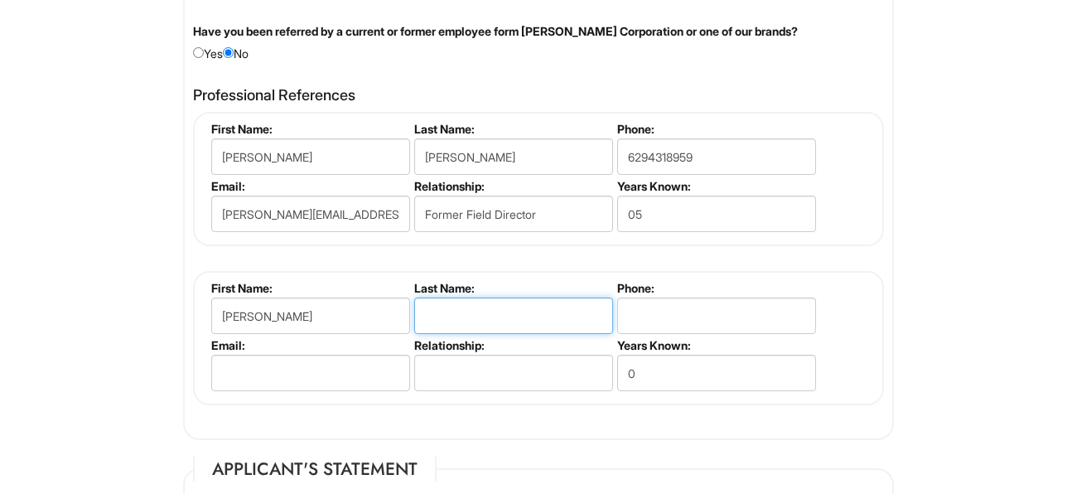
click at [459, 312] on input "text" at bounding box center [513, 316] width 199 height 36
type input "Tapia"
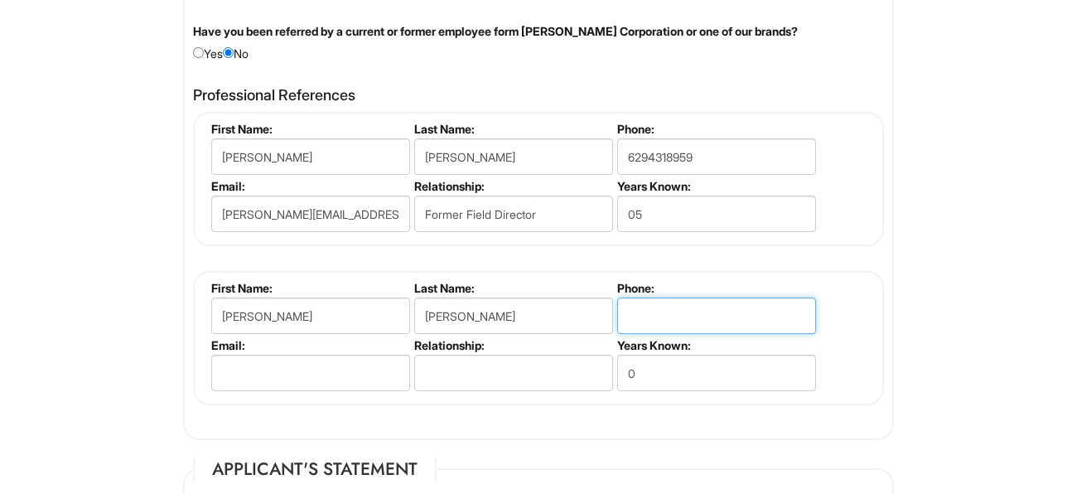
click at [687, 318] on input "tel" at bounding box center [716, 316] width 199 height 36
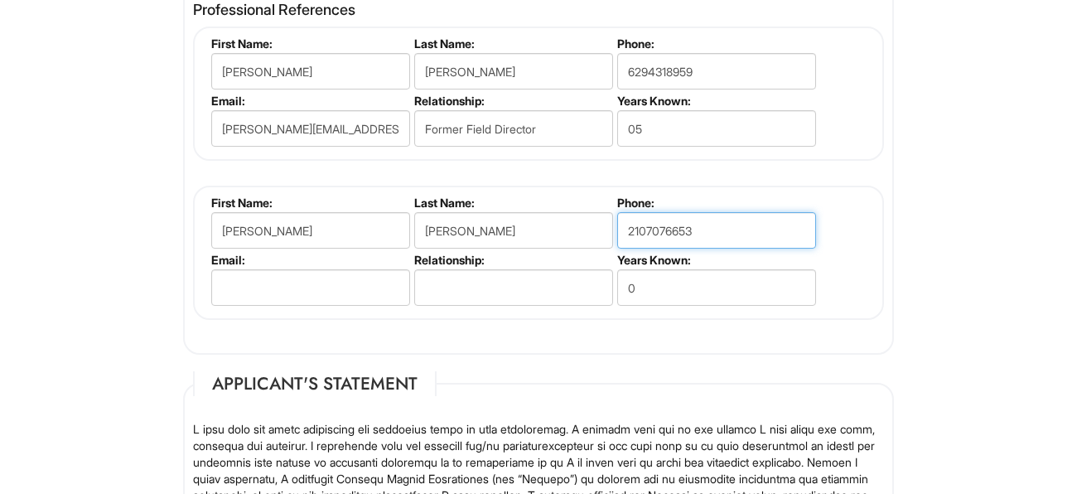
type input "2107076653"
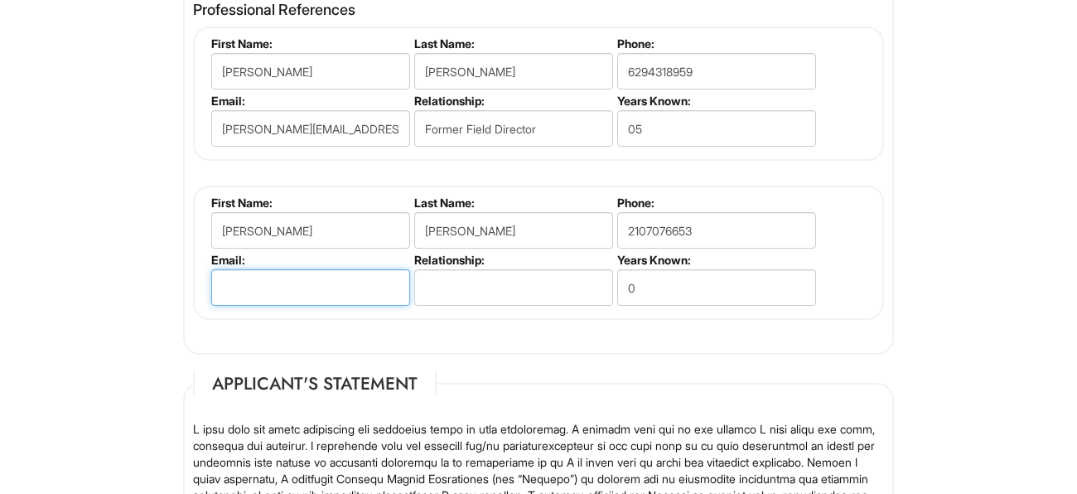
click at [282, 287] on input "email" at bounding box center [310, 287] width 199 height 36
type input "v.tapia13@gmail.com"
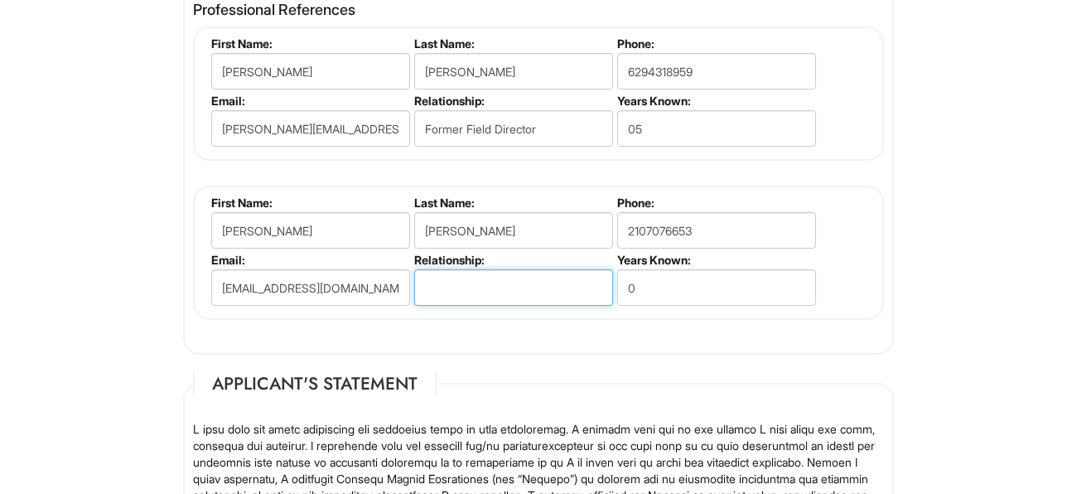
click at [490, 288] on input "text" at bounding box center [513, 287] width 199 height 36
type input "f"
click at [539, 288] on input "Former Associ" at bounding box center [513, 287] width 199 height 36
type input "Former Associate"
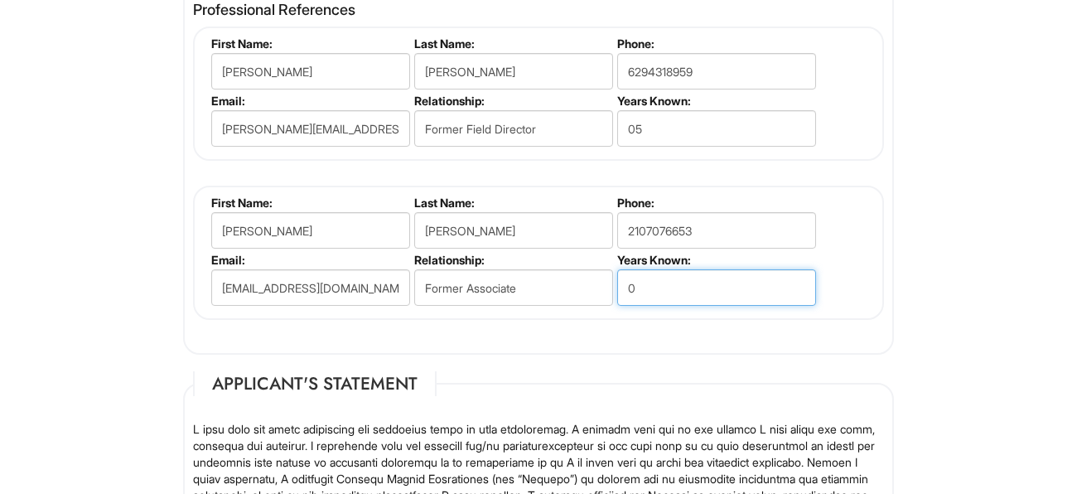
click at [675, 285] on input "0" at bounding box center [716, 287] width 199 height 36
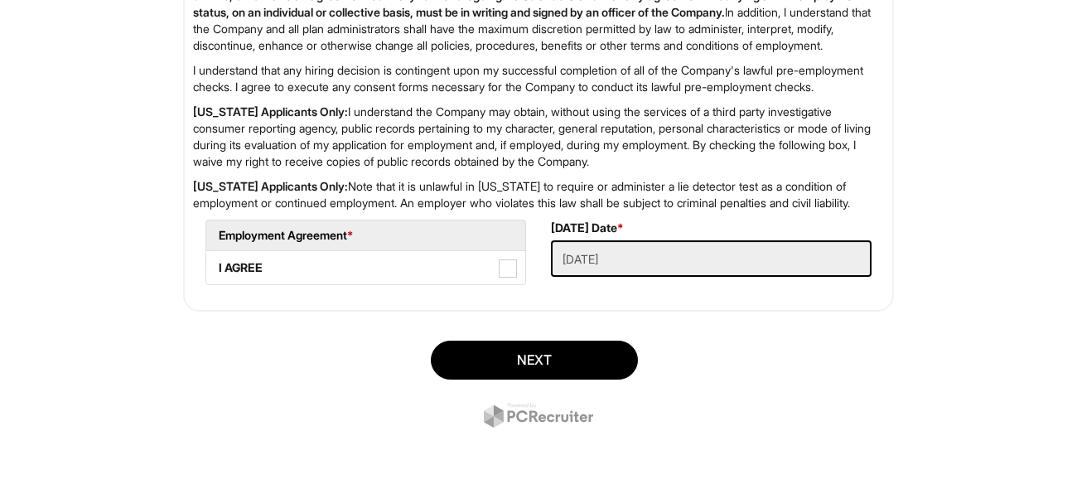
scroll to position [2809, 0]
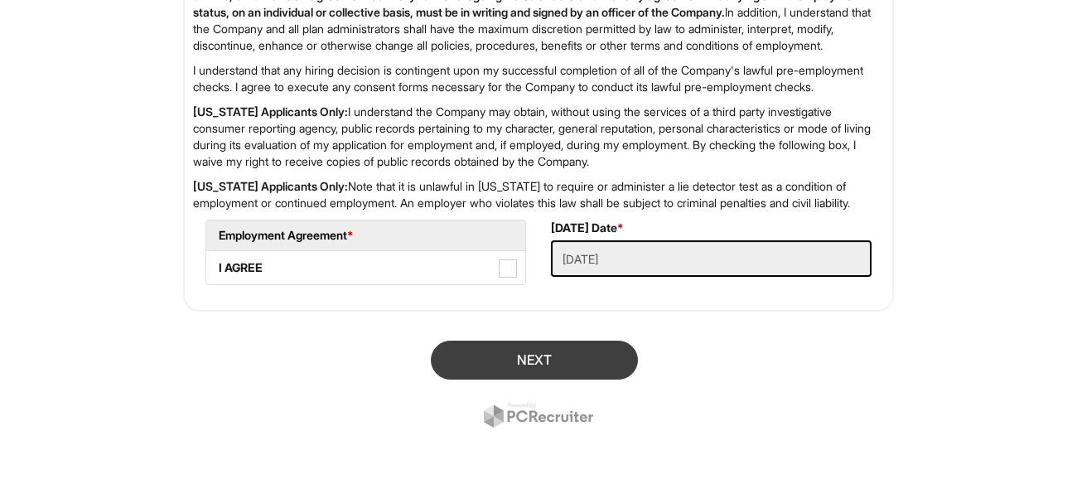
type input "010"
click at [517, 362] on button "Next" at bounding box center [534, 360] width 207 height 39
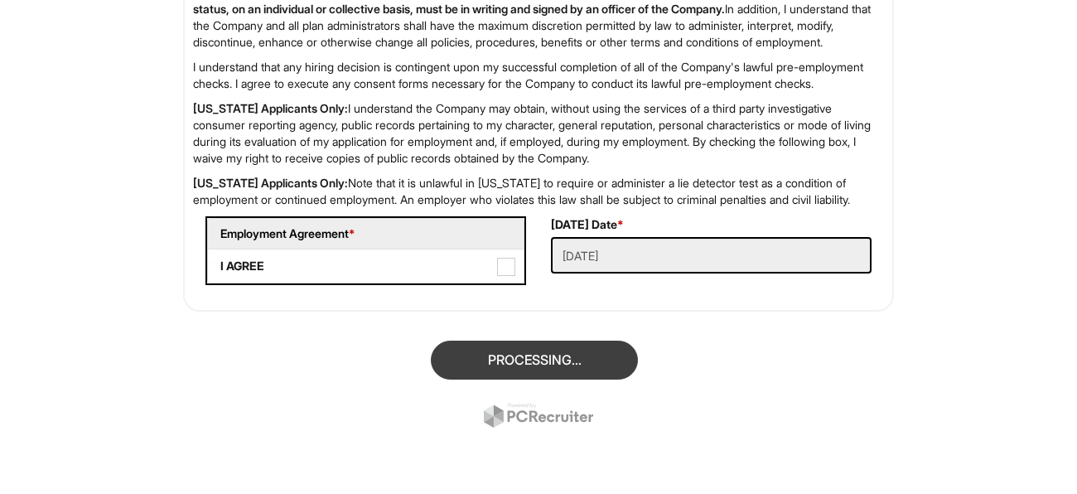
scroll to position [100, 0]
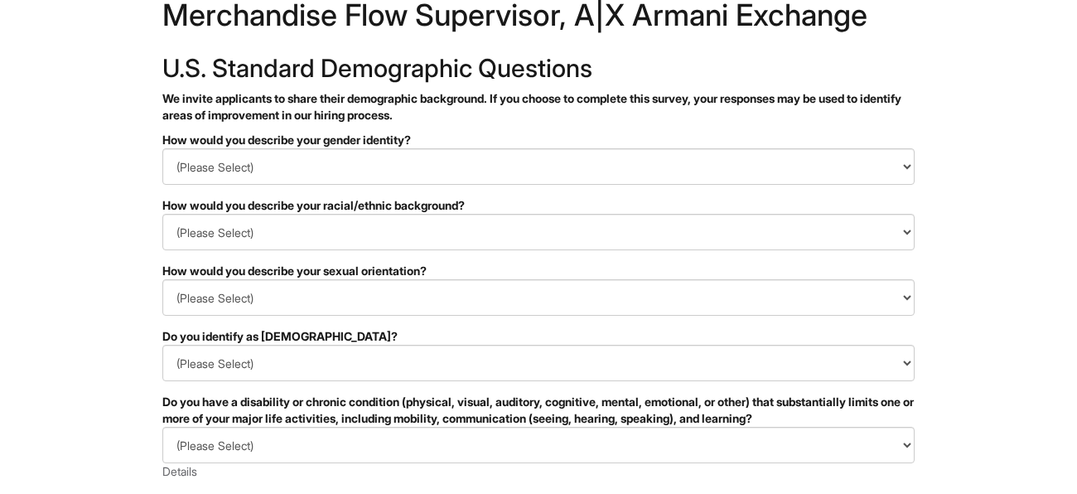
scroll to position [71, 0]
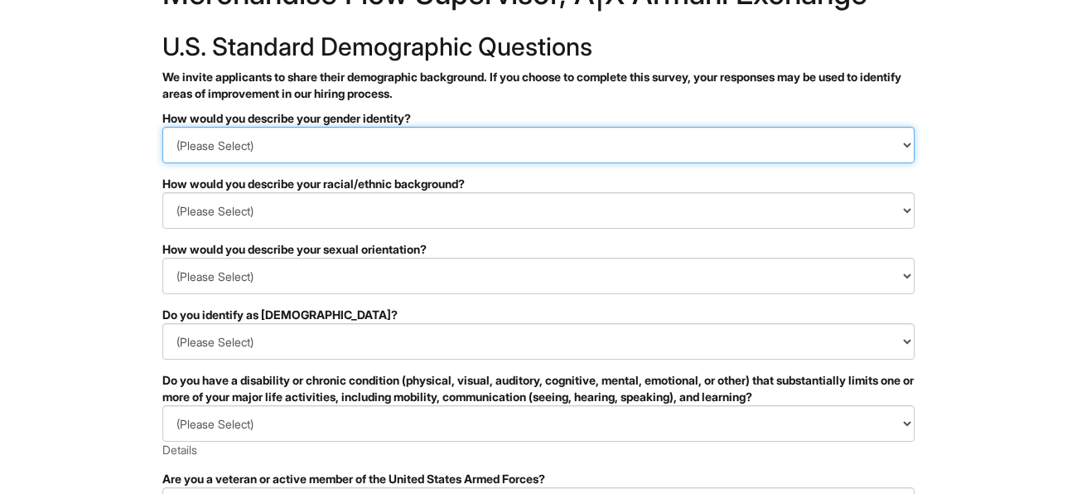
click at [324, 143] on select "(Please Select) Man Woman Non-binary I prefer to self-describe I don't wish to …" at bounding box center [538, 145] width 753 height 36
select select "Woman"
click at [162, 127] on select "(Please Select) Man Woman Non-binary I prefer to self-describe I don't wish to …" at bounding box center [538, 145] width 753 height 36
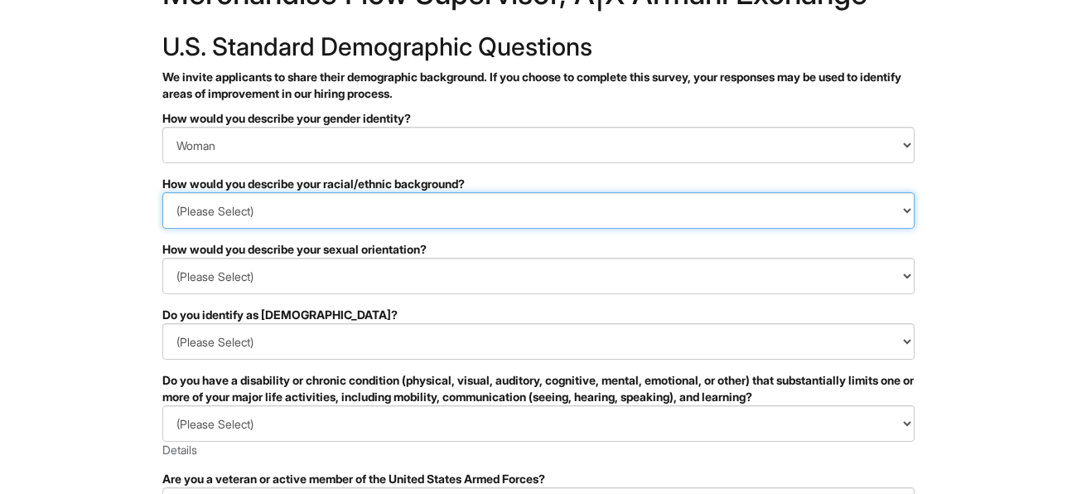
click at [290, 208] on select "(Please Select) Black or of African descent East Asian Hispanic, Latinx or of S…" at bounding box center [538, 210] width 753 height 36
select select "Hispanic, Latinx or of Spanish Origin"
click at [162, 192] on select "(Please Select) Black or of African descent East Asian Hispanic, Latinx or of S…" at bounding box center [538, 210] width 753 height 36
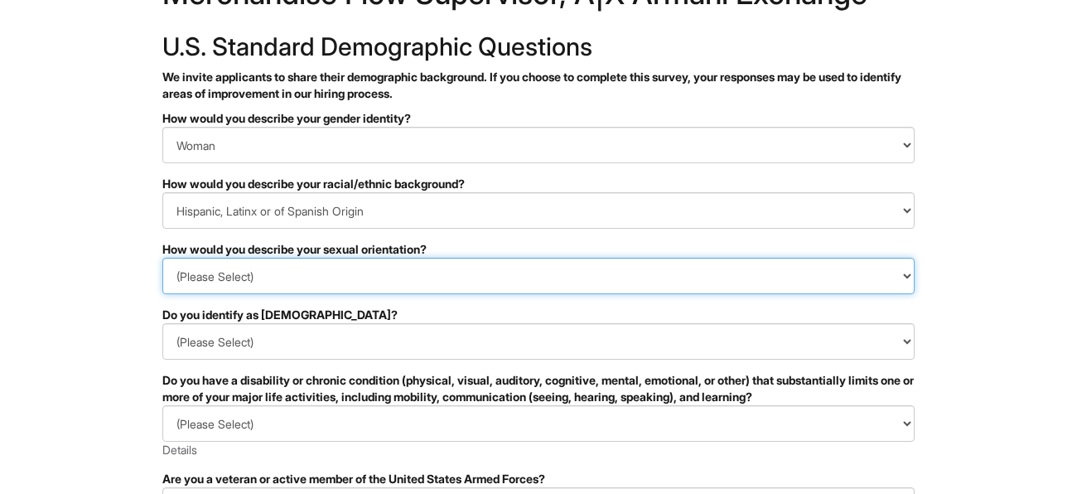
click at [322, 266] on select "(Please Select) Asexual Bisexual and/or pansexual Gay Heterosexual Lesbian Quee…" at bounding box center [538, 276] width 753 height 36
select select "Bisexual and/or pansexual"
click at [162, 258] on select "(Please Select) Asexual Bisexual and/or pansexual Gay Heterosexual Lesbian Quee…" at bounding box center [538, 276] width 753 height 36
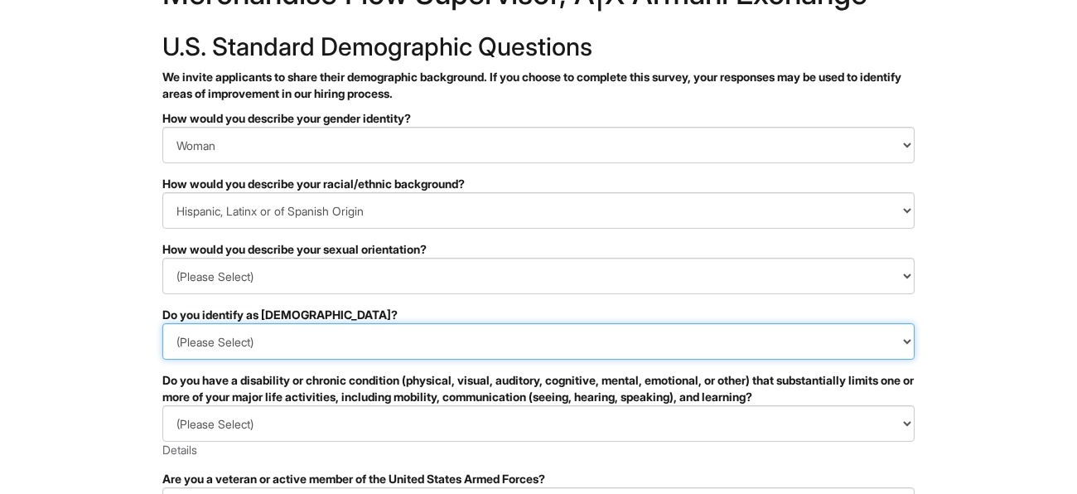
click at [304, 337] on select "(Please Select) Yes No I prefer to self-describe I don't wish to answer" at bounding box center [538, 341] width 753 height 36
select select "No"
click at [162, 323] on select "(Please Select) Yes No I prefer to self-describe I don't wish to answer" at bounding box center [538, 341] width 753 height 36
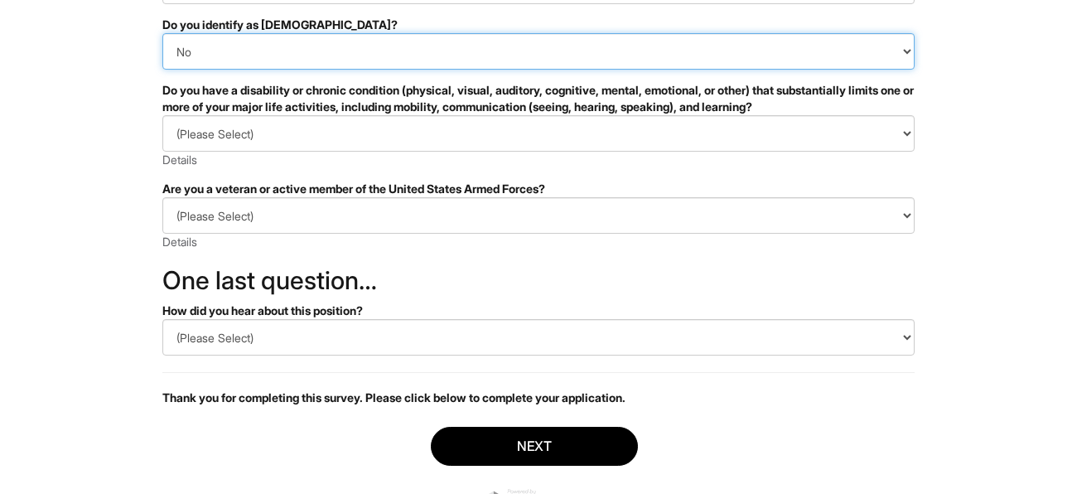
scroll to position [372, 0]
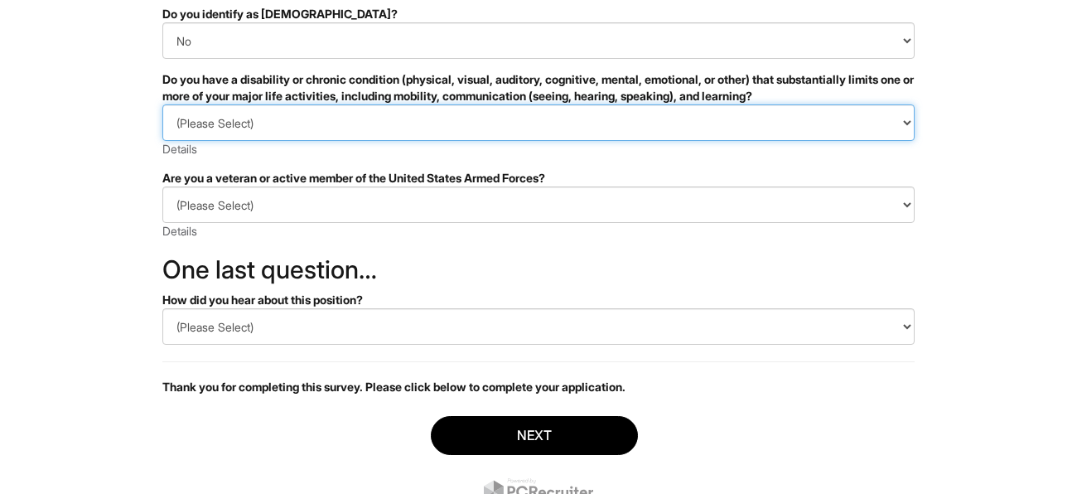
click at [491, 129] on select "(Please Select) YES, I HAVE A DISABILITY (or previously had a disability) NO, I…" at bounding box center [538, 122] width 753 height 36
click at [162, 104] on select "(Please Select) YES, I HAVE A DISABILITY (or previously had a disability) NO, I…" at bounding box center [538, 122] width 753 height 36
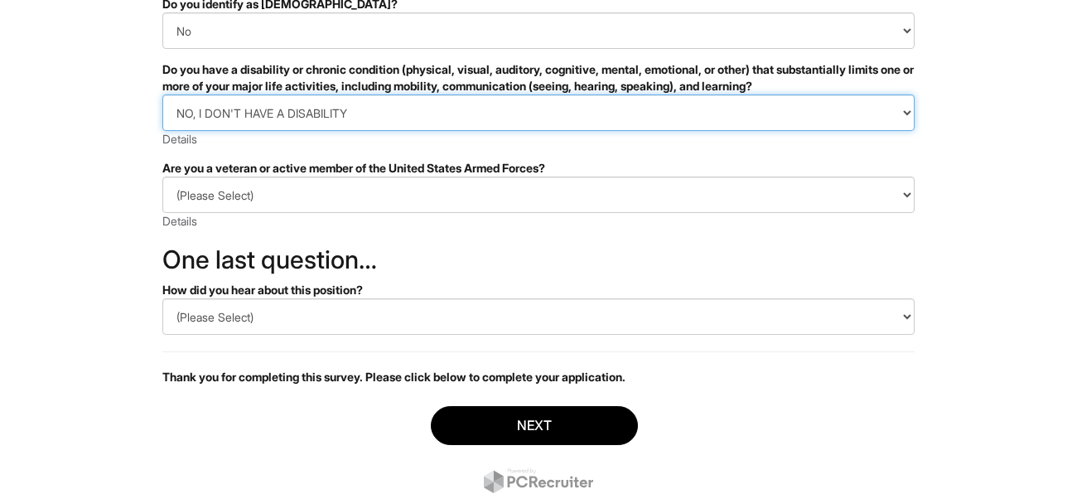
scroll to position [390, 0]
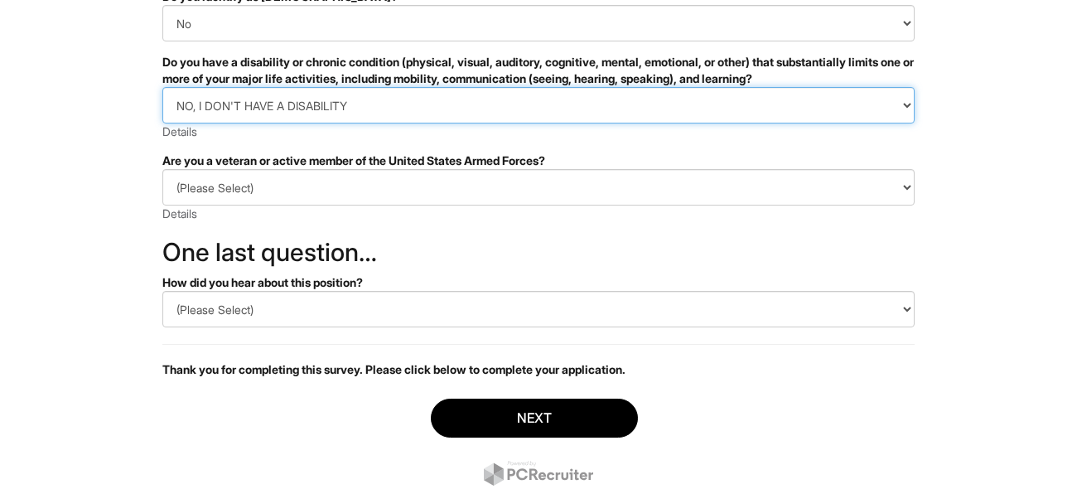
click at [392, 103] on select "(Please Select) YES, I HAVE A DISABILITY (or previously had a disability) NO, I…" at bounding box center [538, 105] width 753 height 36
select select "I DON'T WISH TO ANSWER"
click at [162, 87] on select "(Please Select) YES, I HAVE A DISABILITY (or previously had a disability) NO, I…" at bounding box center [538, 105] width 753 height 36
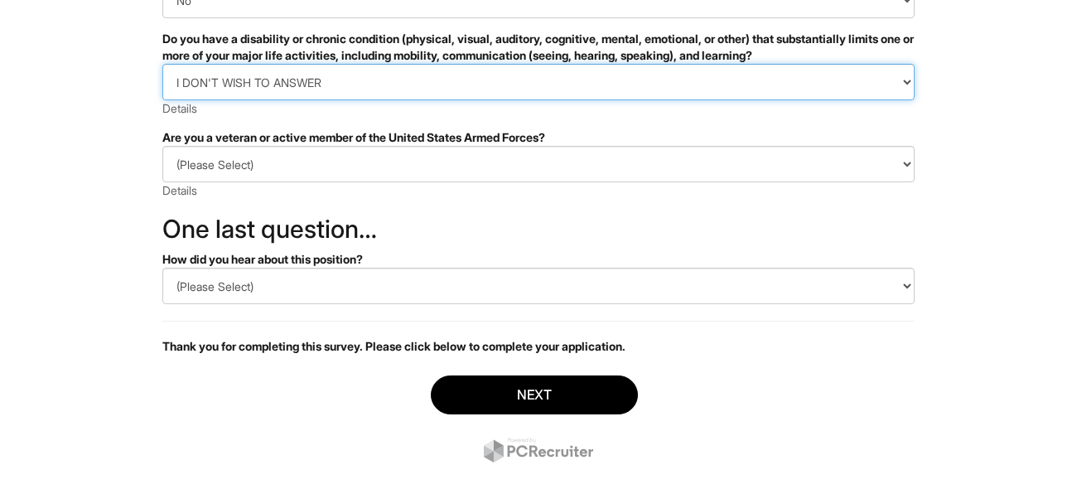
scroll to position [415, 0]
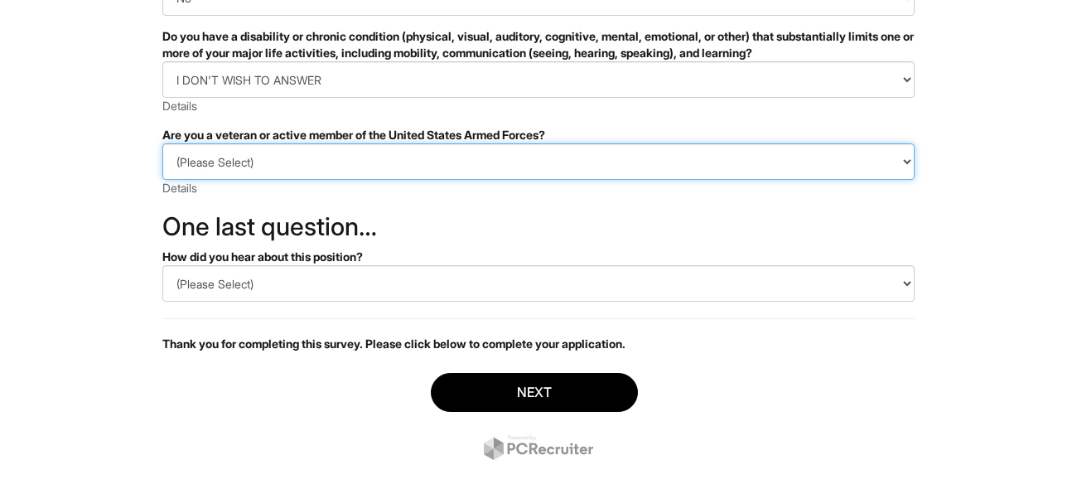
click at [395, 152] on select "(Please Select) I IDENTIFY AS ONE OR MORE OF THE CLASSIFICATIONS OF PROTECTED V…" at bounding box center [538, 161] width 753 height 36
select select "I AM NOT A PROTECTED VETERAN"
click at [162, 143] on select "(Please Select) I IDENTIFY AS ONE OR MORE OF THE CLASSIFICATIONS OF PROTECTED V…" at bounding box center [538, 161] width 753 height 36
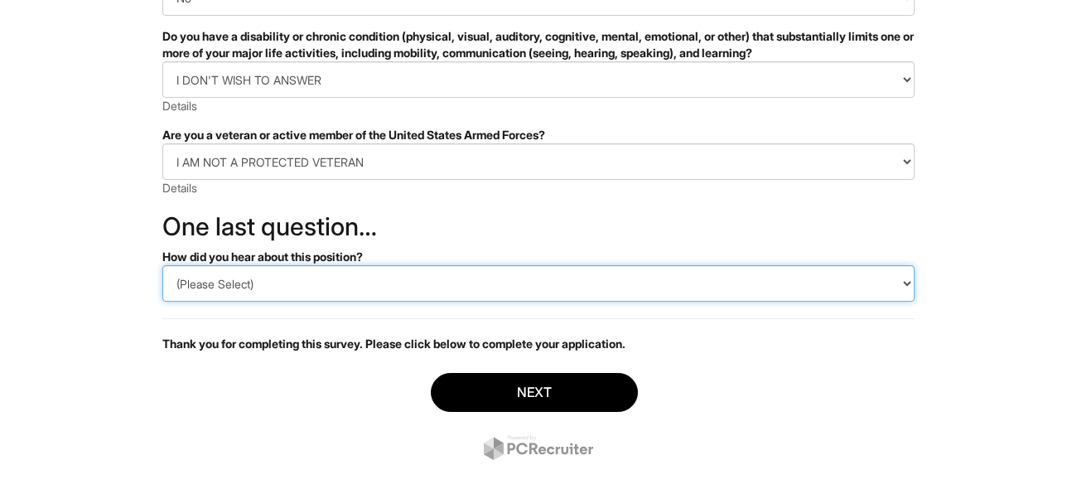
click at [376, 283] on select "(Please Select) CareerBuilder Indeed LinkedIn Monster Referral Other" at bounding box center [538, 283] width 753 height 36
select select "LinkedIn"
click at [162, 265] on select "(Please Select) CareerBuilder Indeed LinkedIn Monster Referral Other" at bounding box center [538, 283] width 753 height 36
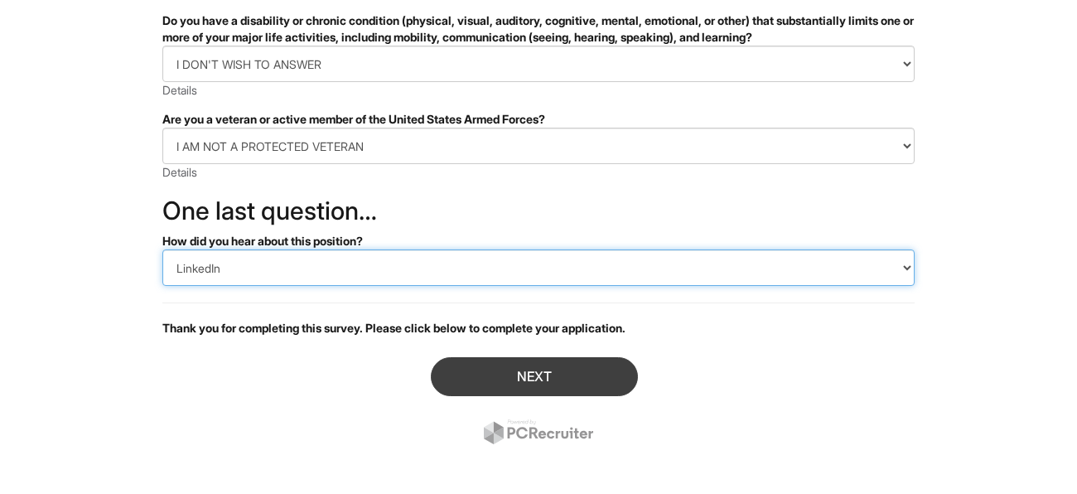
scroll to position [439, 0]
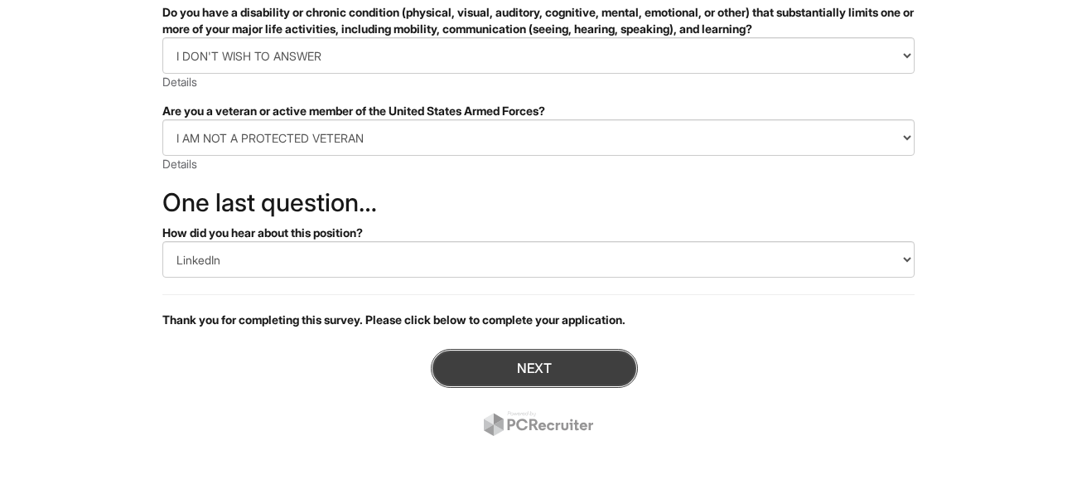
click at [482, 365] on button "Next" at bounding box center [534, 368] width 207 height 39
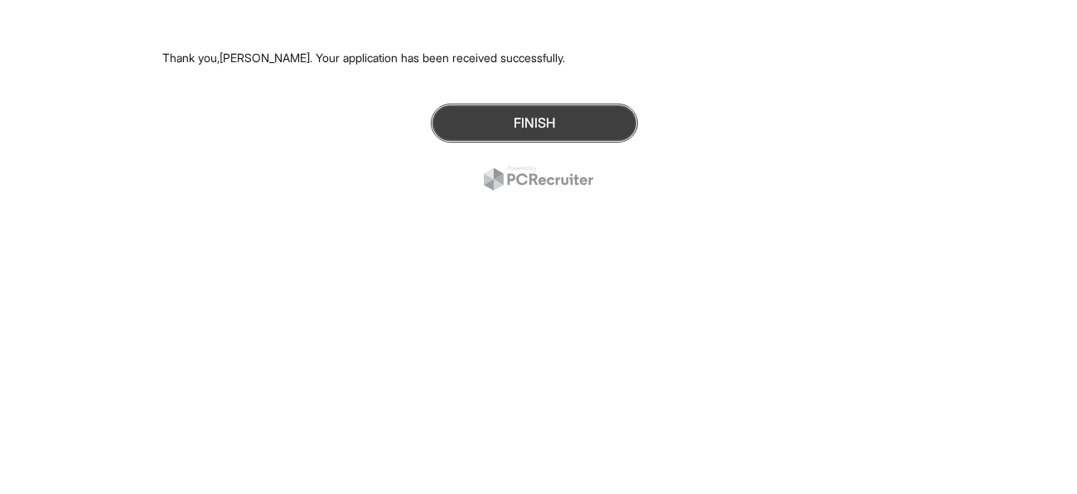
click at [523, 123] on button "Finish" at bounding box center [534, 123] width 207 height 39
